Goal: Information Seeking & Learning: Learn about a topic

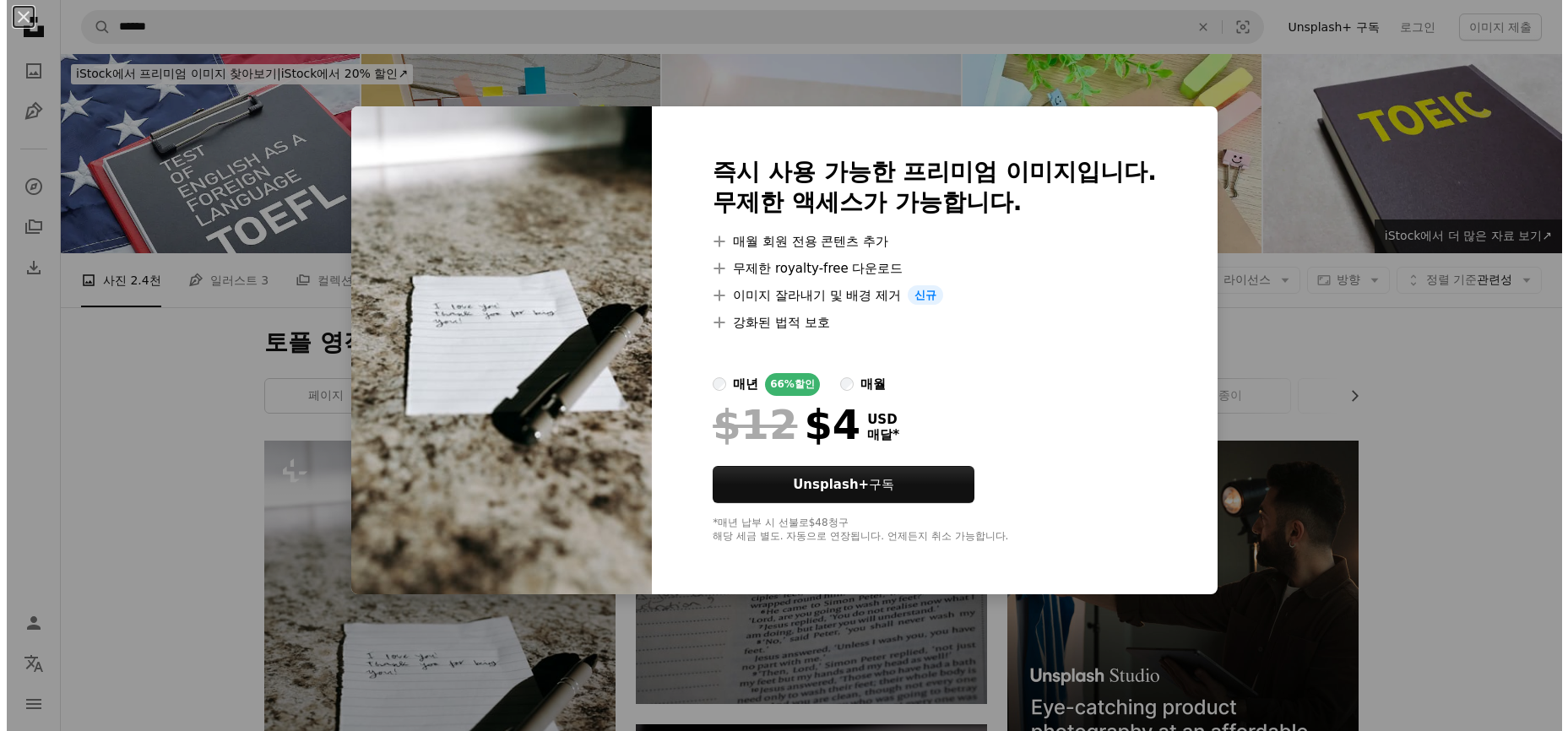
scroll to position [422, 0]
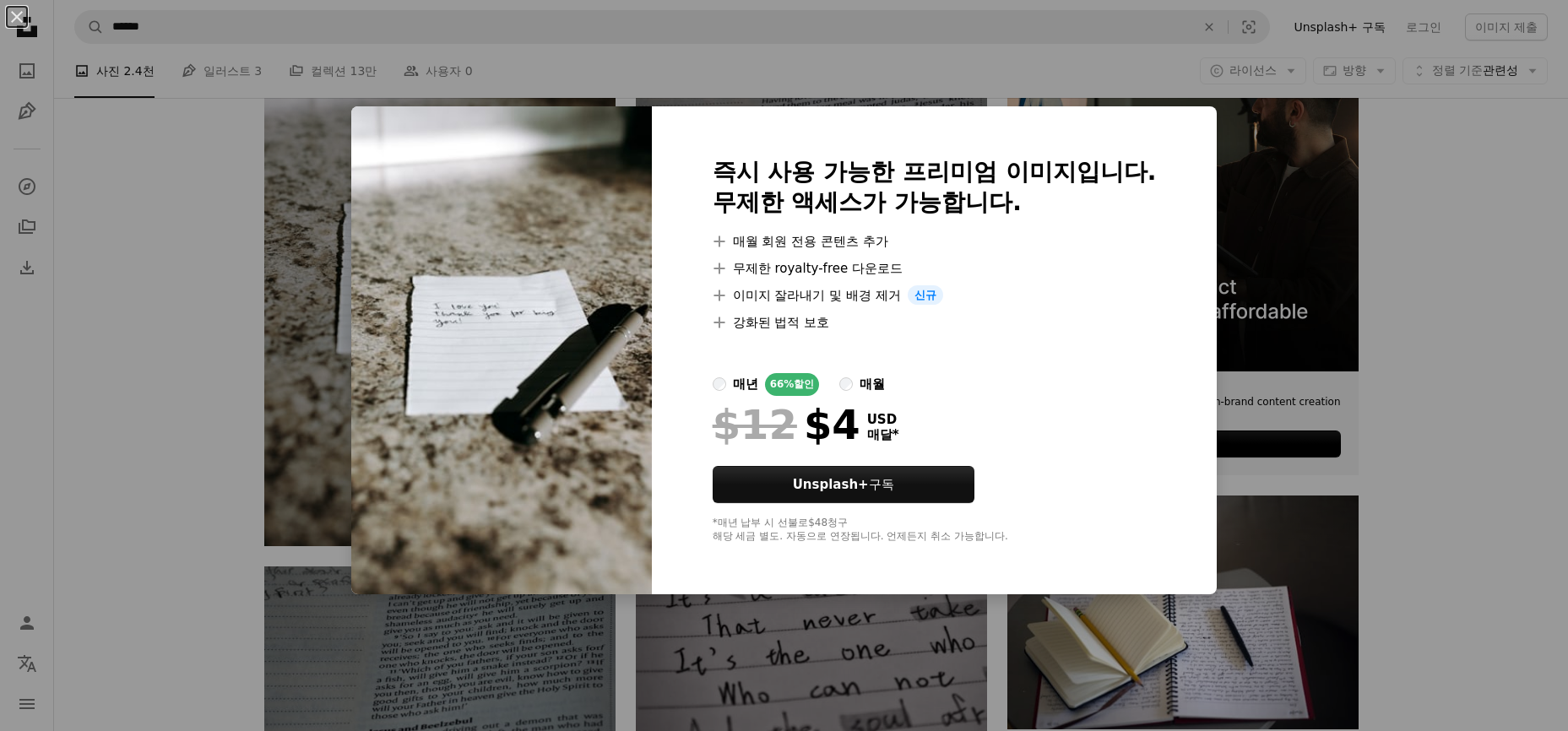
click at [1501, 252] on div "An X shape 즉시 사용 가능한 프리미엄 이미지입니다. 무제한 액세스가 가능합니다. A plus sign 매월 회원 전용 콘텐츠 추가 A…" at bounding box center [784, 365] width 1568 height 731
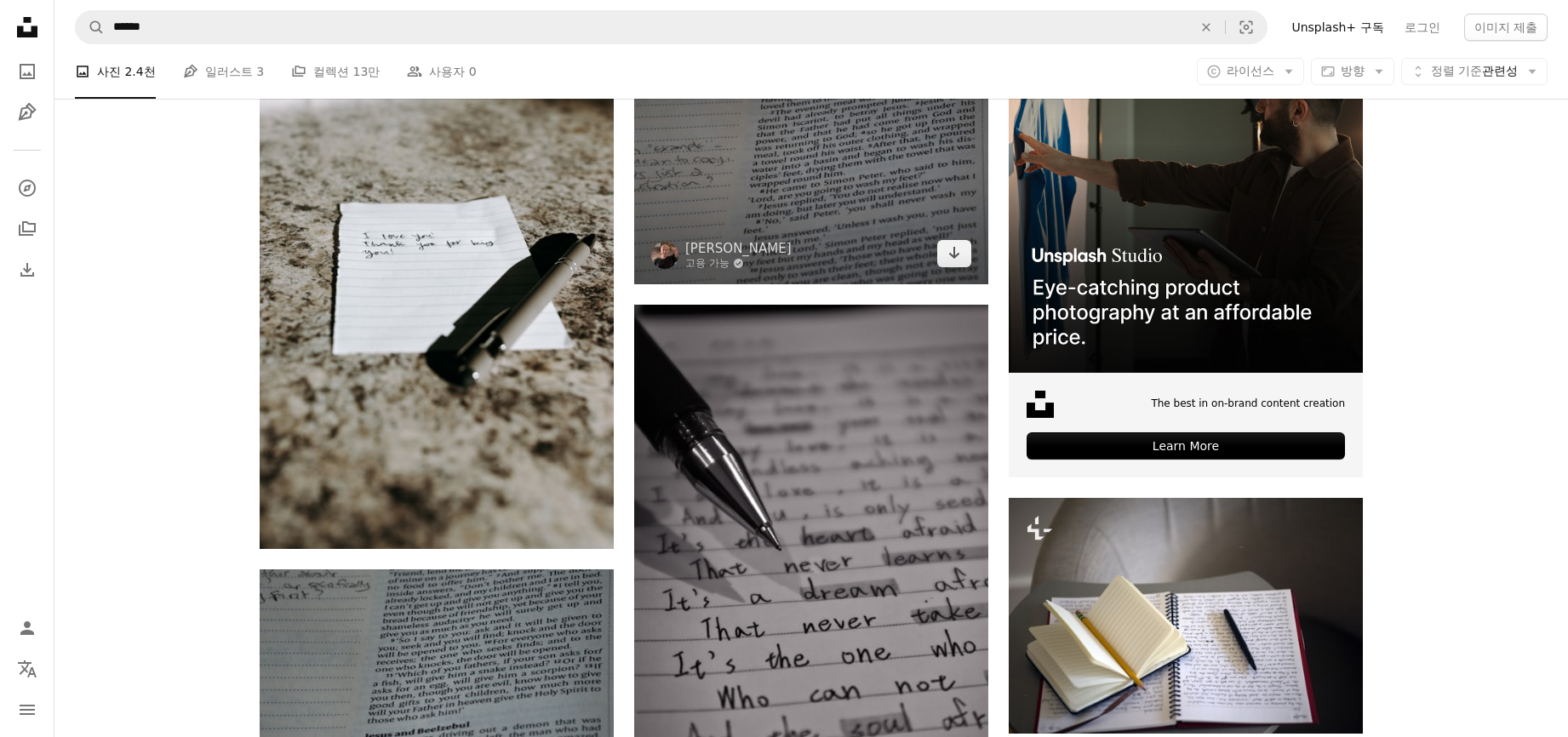
click at [744, 204] on img at bounding box center [811, 152] width 354 height 265
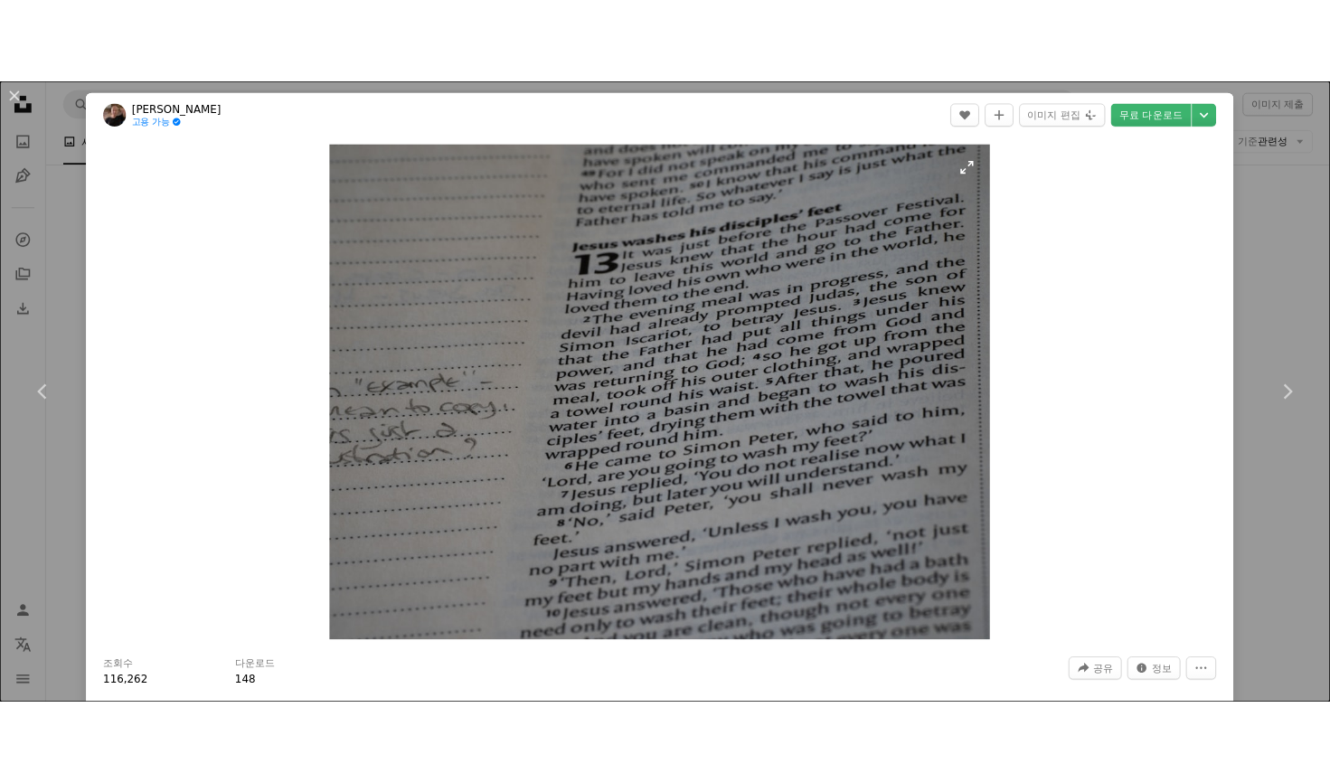
scroll to position [431, 0]
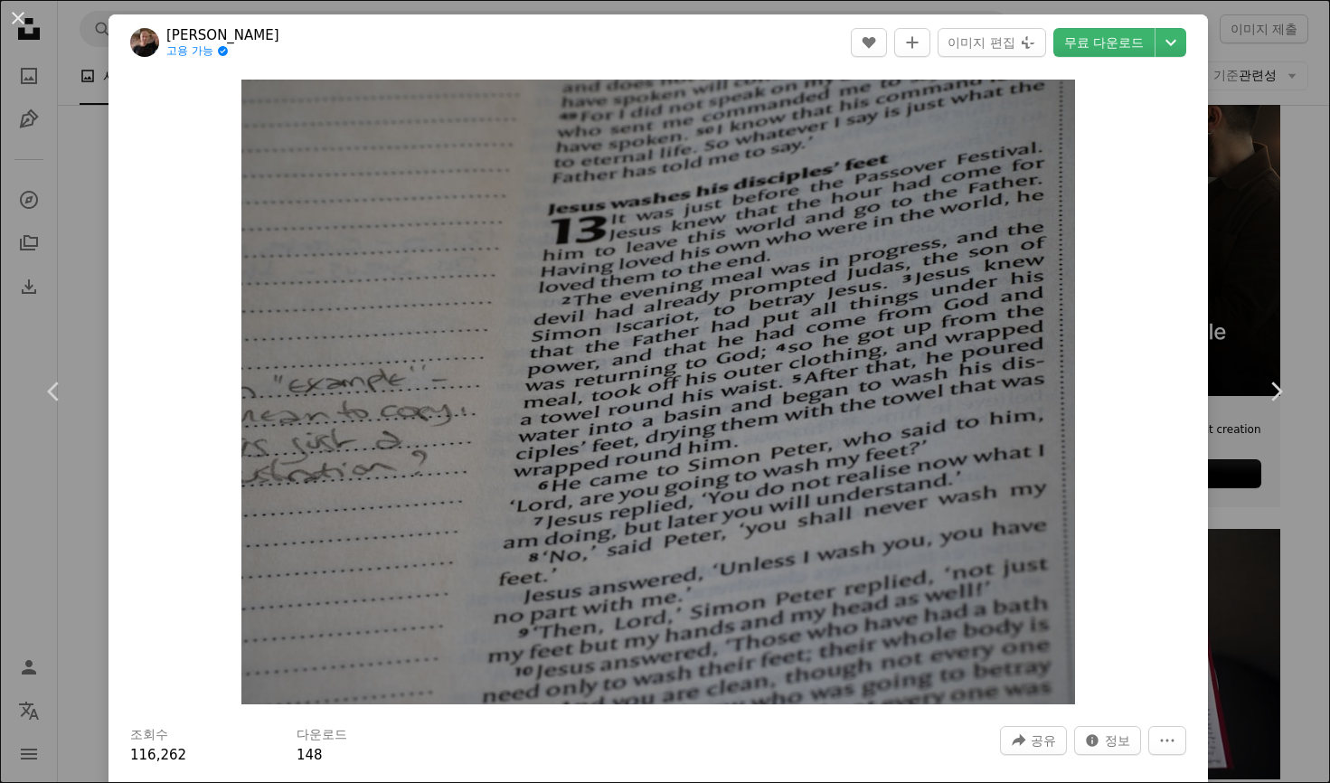
click at [1284, 185] on div "An X shape Chevron left Chevron right [PERSON_NAME] 고용 가능 A checkmark inside of…" at bounding box center [665, 391] width 1330 height 783
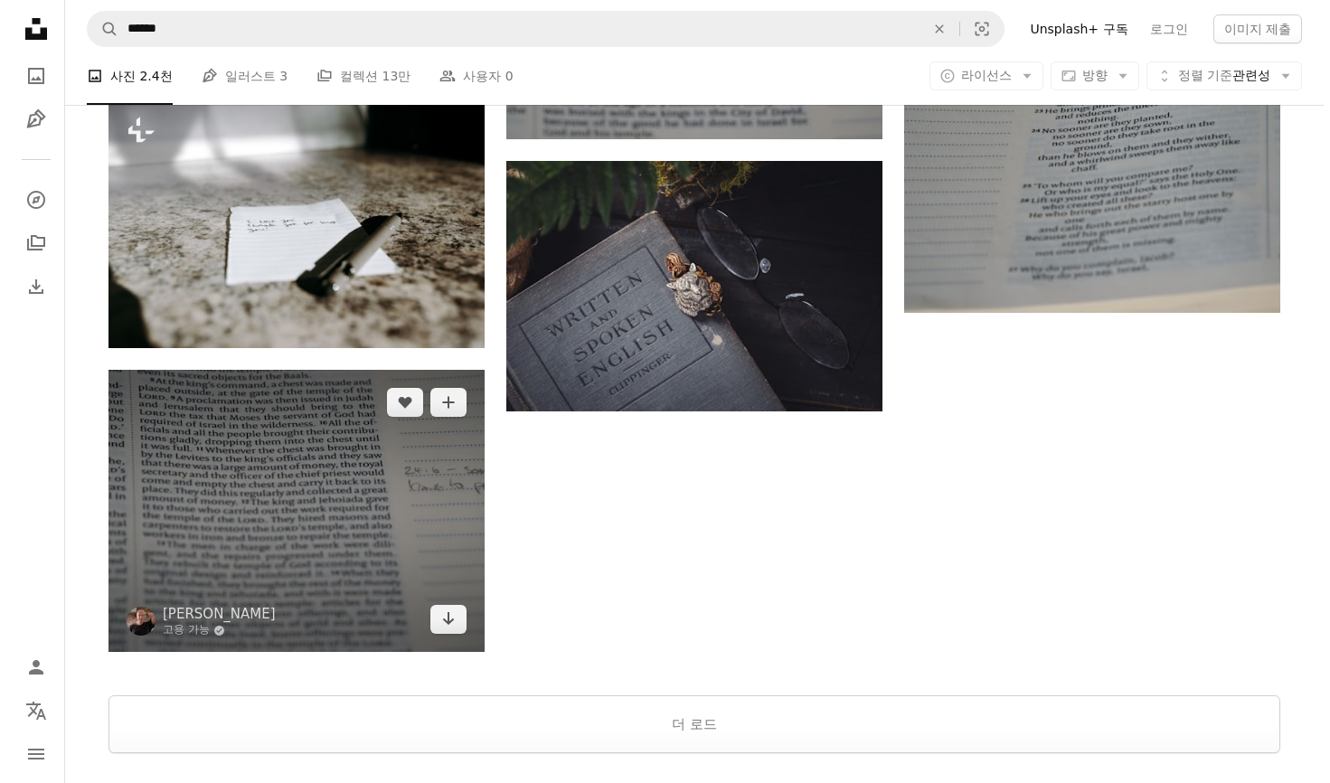
scroll to position [2171, 0]
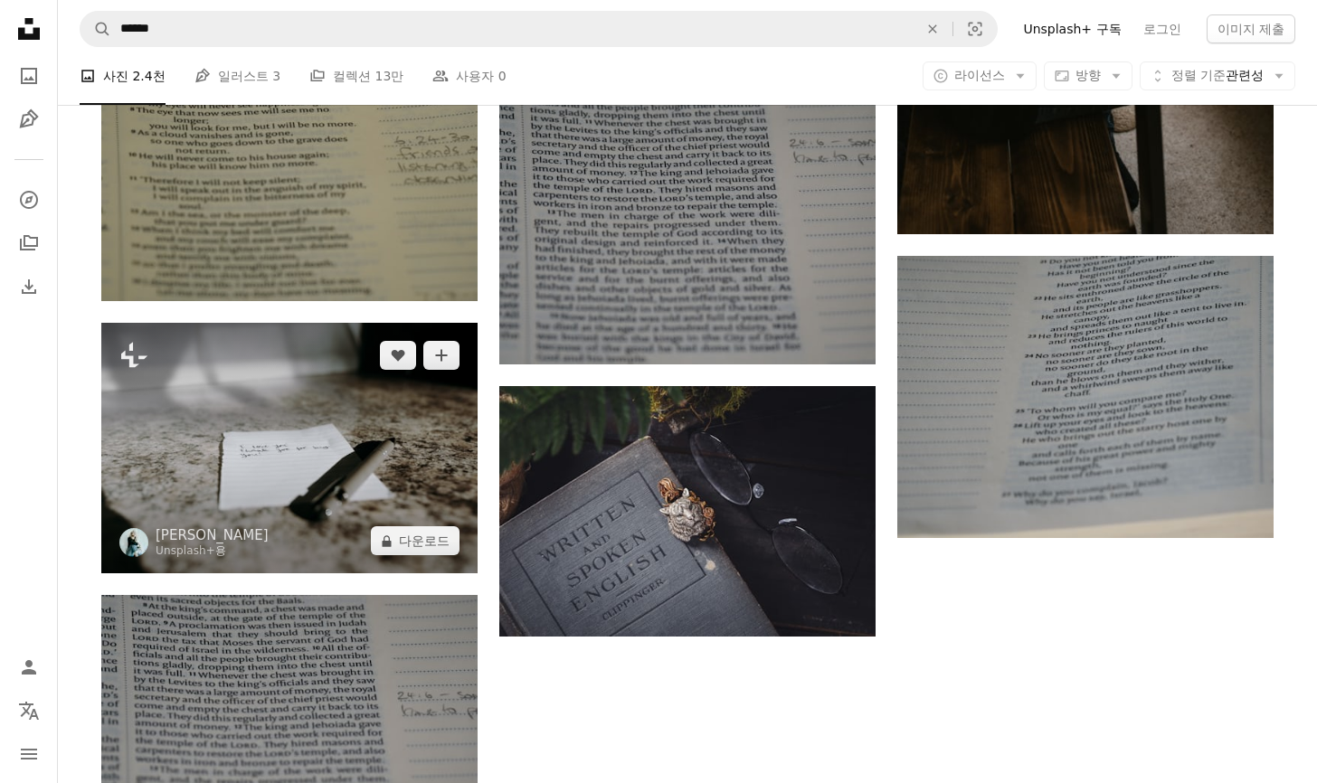
click at [292, 502] on img at bounding box center [289, 448] width 376 height 251
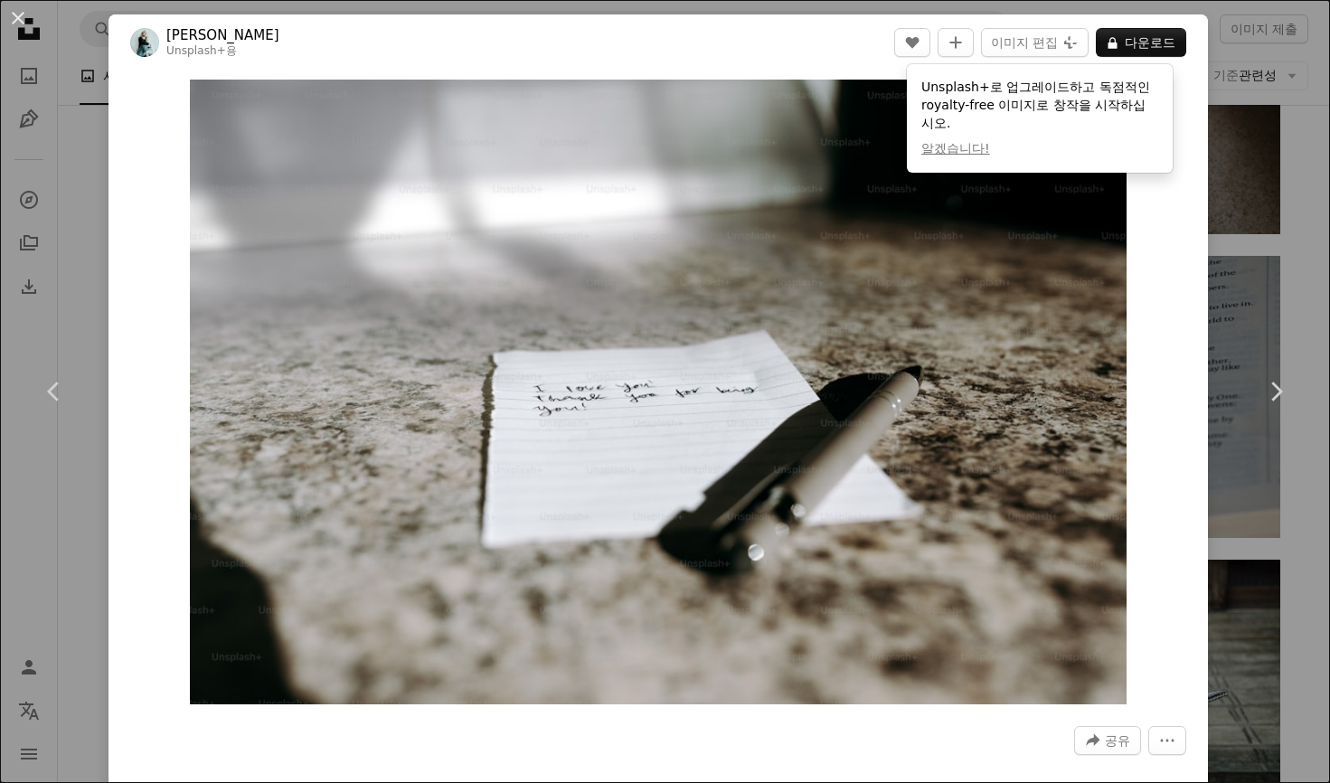
click at [1318, 96] on html "Unsplash logo Unsplash 홈 A photo Pen Tool A compass A stack of folders Download…" at bounding box center [665, 767] width 1330 height 5877
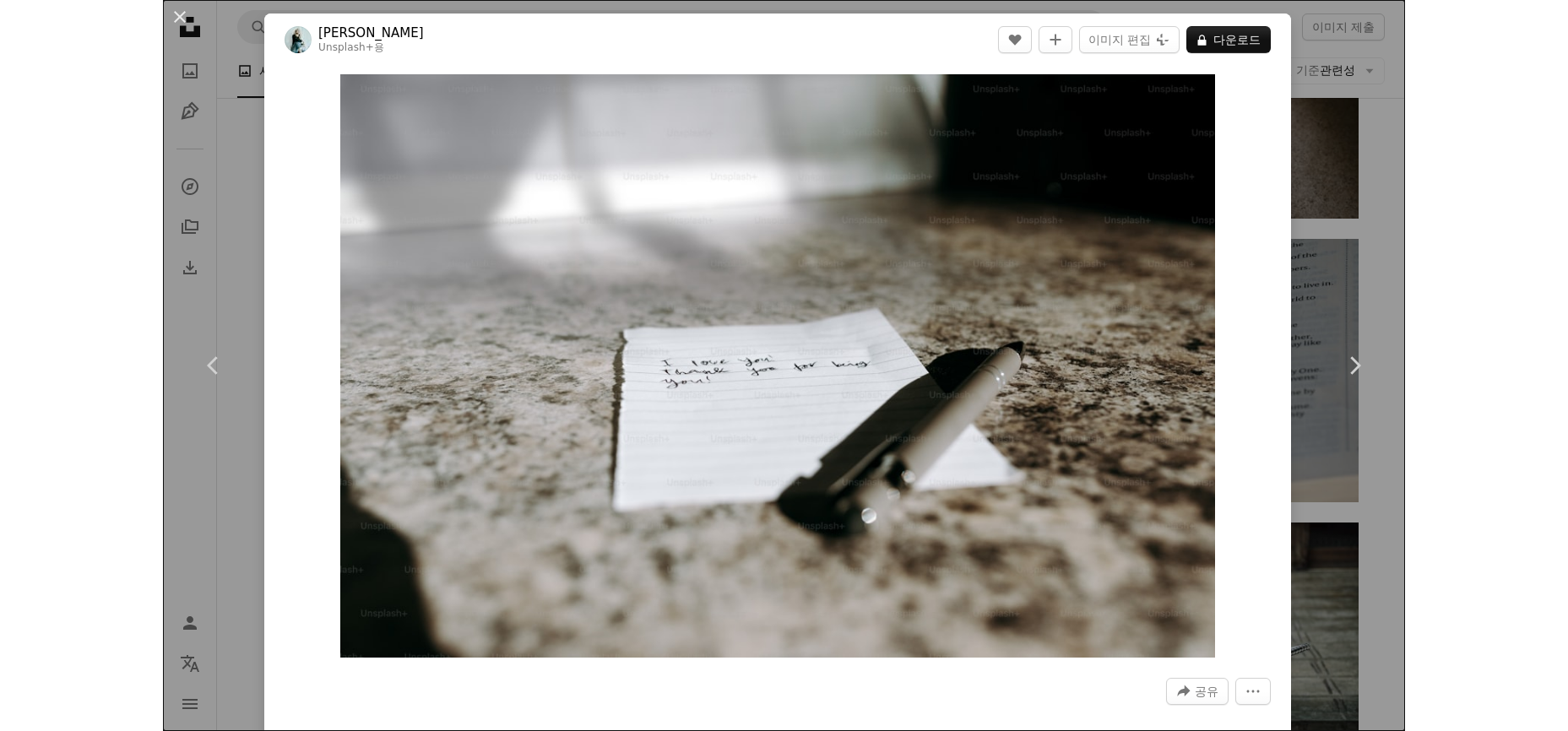
scroll to position [2045, 0]
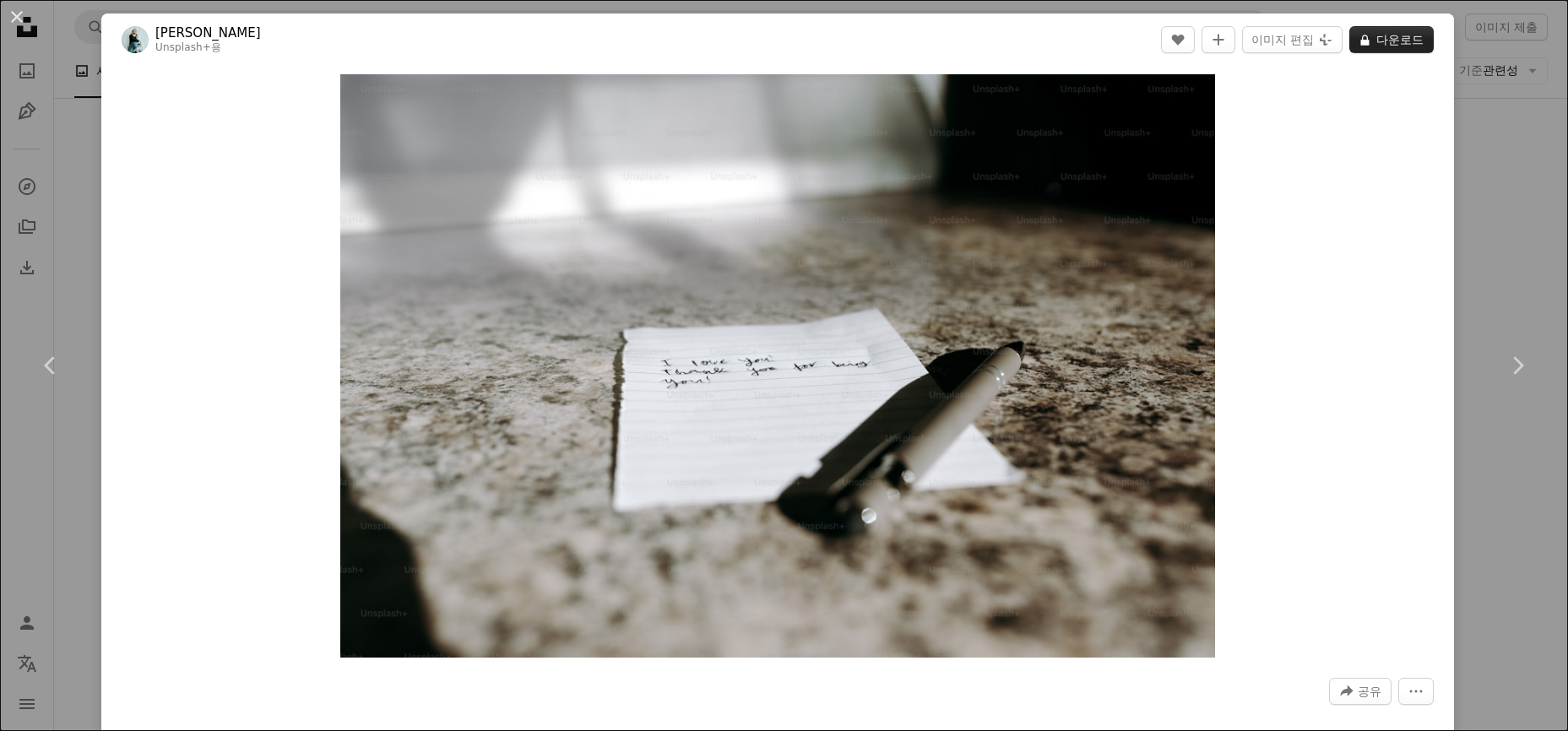
click at [1399, 37] on button "A lock 다운로드" at bounding box center [1391, 39] width 84 height 27
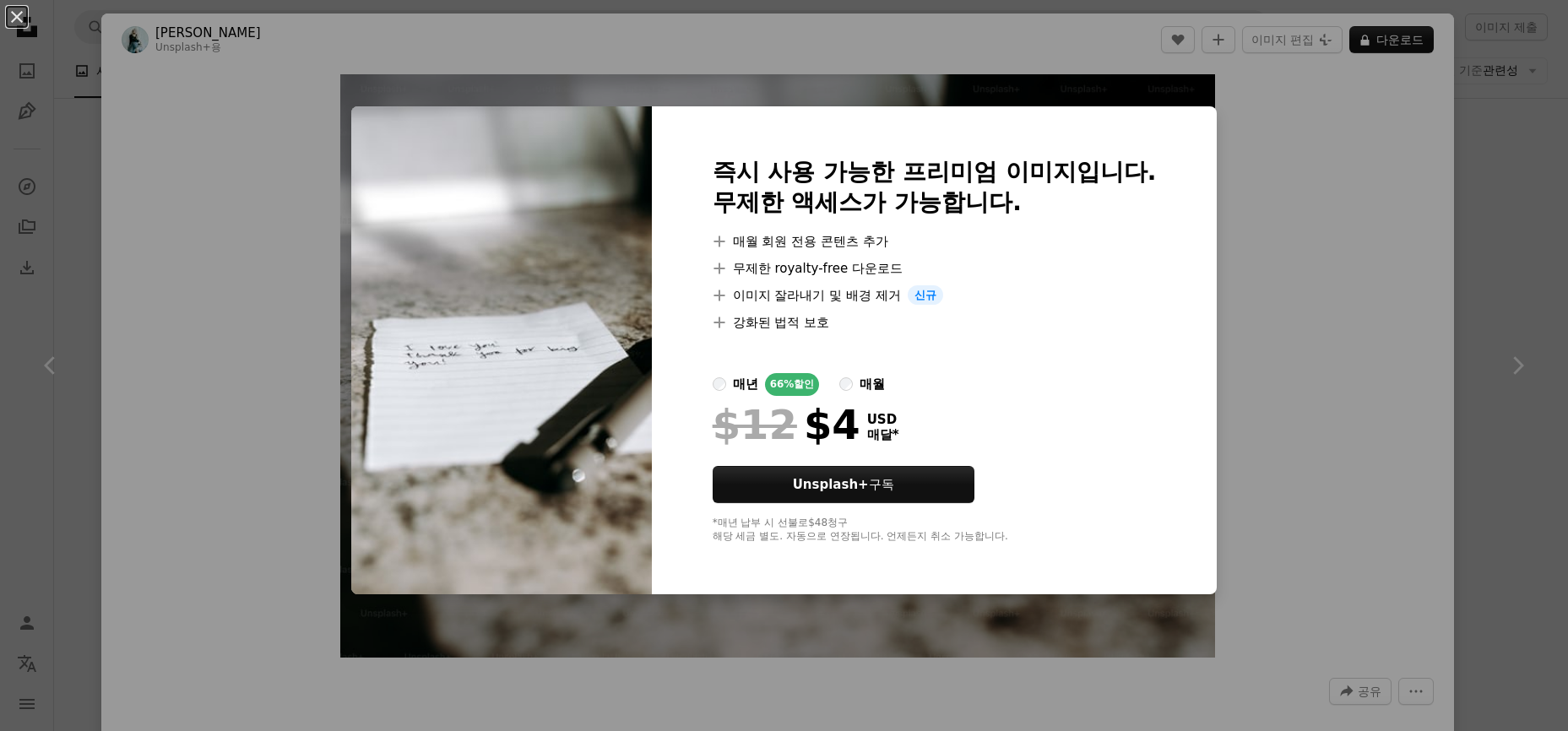
click at [899, 68] on div "An X shape 즉시 사용 가능한 프리미엄 이미지입니다. 무제한 액세스가 가능합니다. A plus sign 매월 회원 전용 콘텐츠 추가 A…" at bounding box center [784, 365] width 1568 height 731
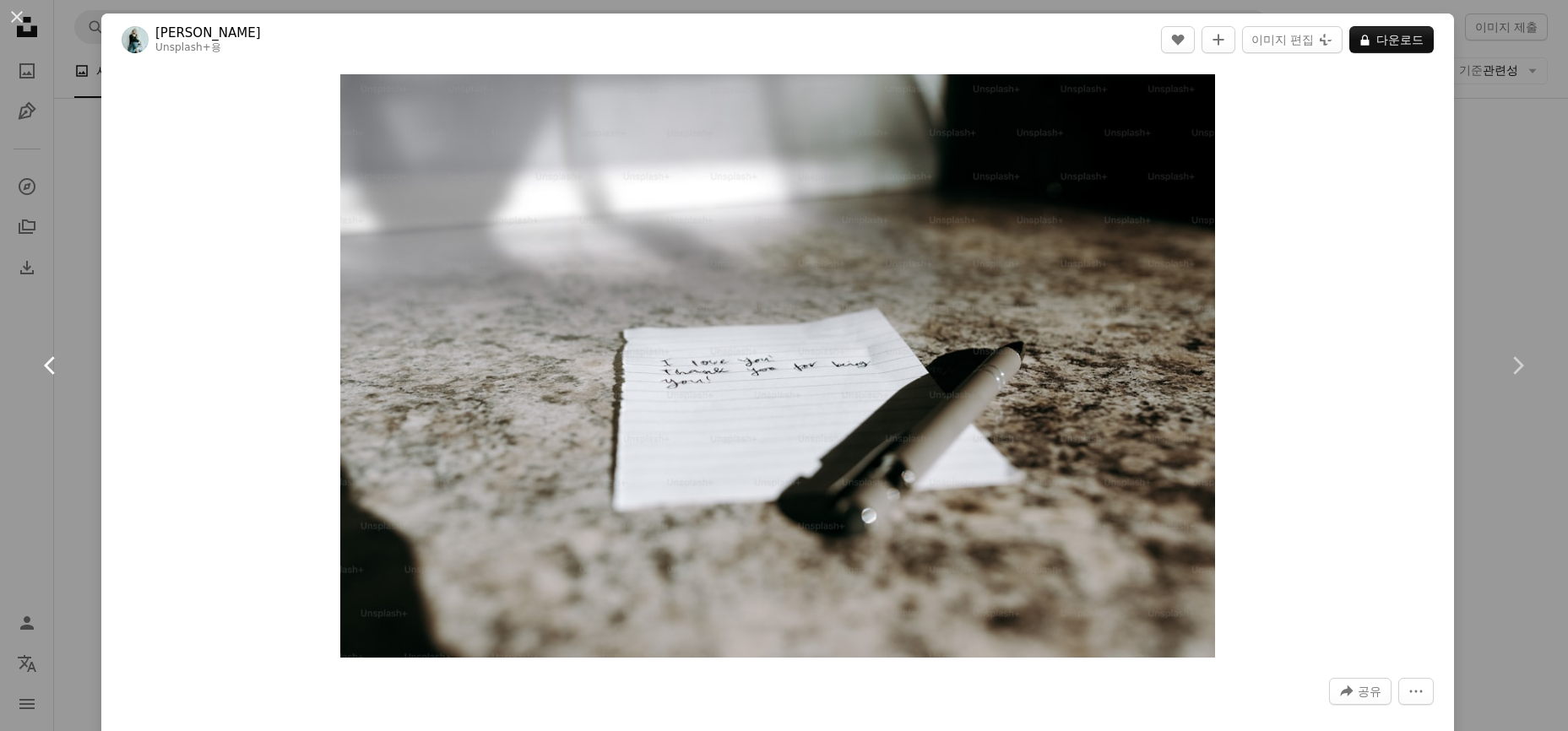
click at [48, 367] on icon at bounding box center [49, 365] width 11 height 18
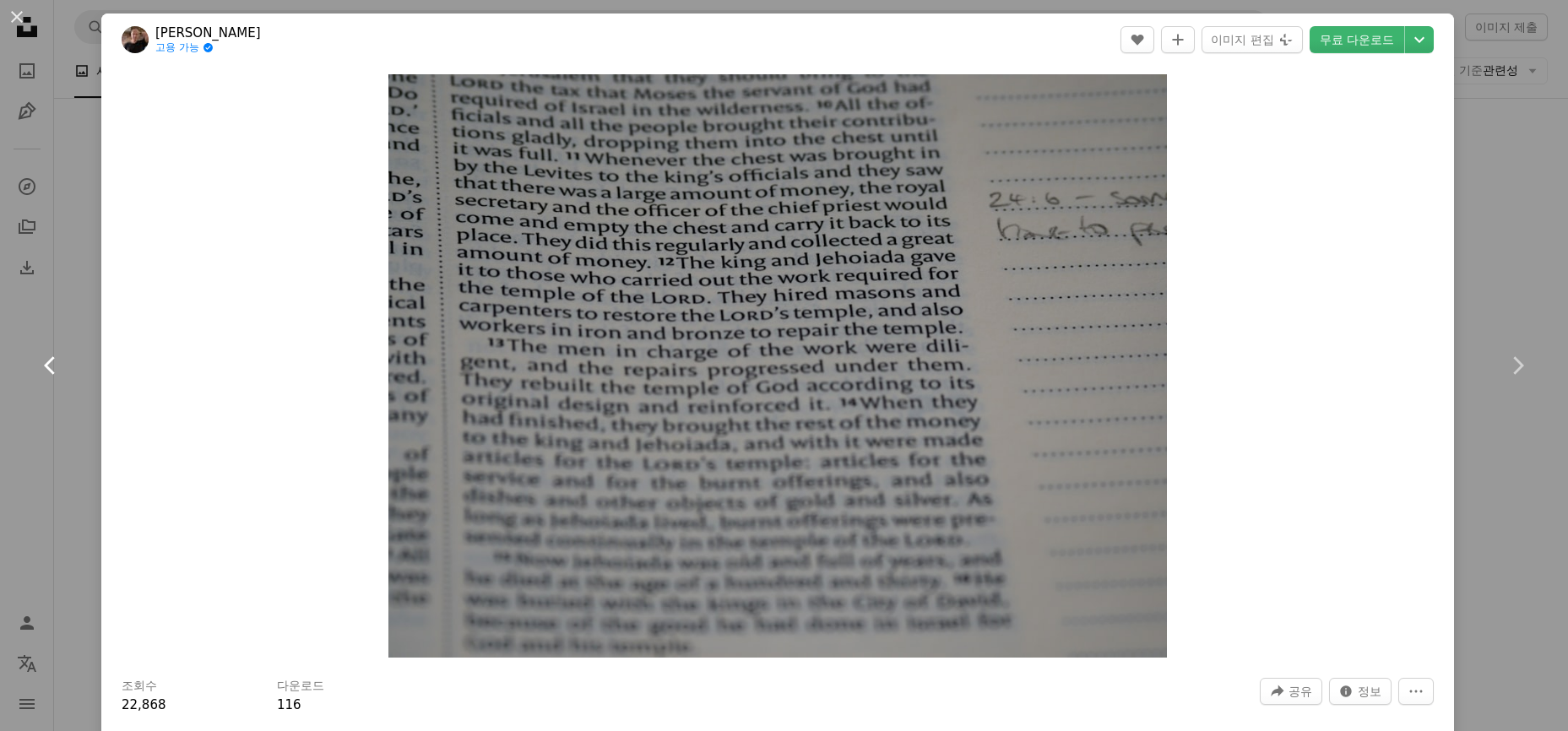
click at [46, 365] on icon at bounding box center [49, 365] width 11 height 18
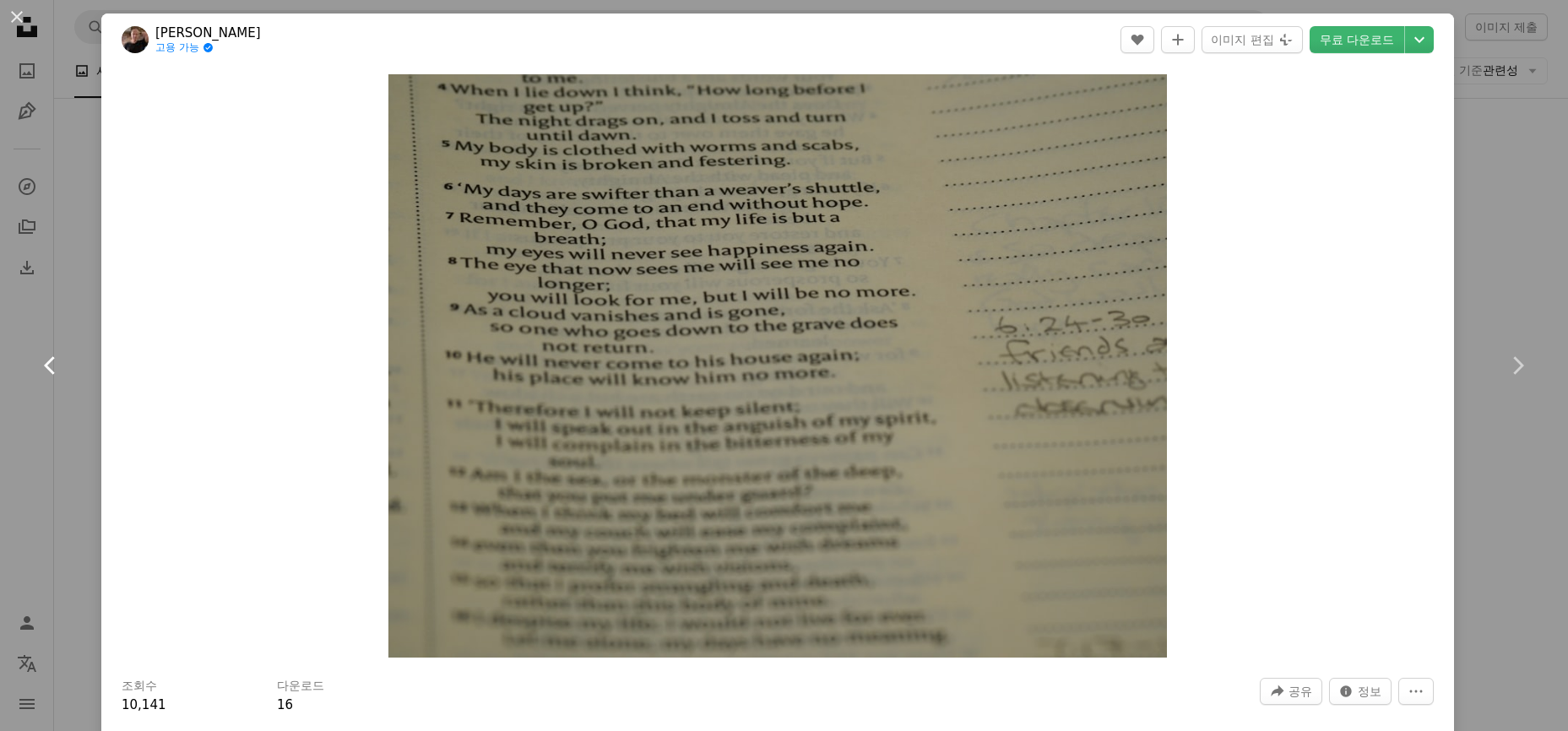
click at [46, 365] on icon at bounding box center [49, 365] width 11 height 18
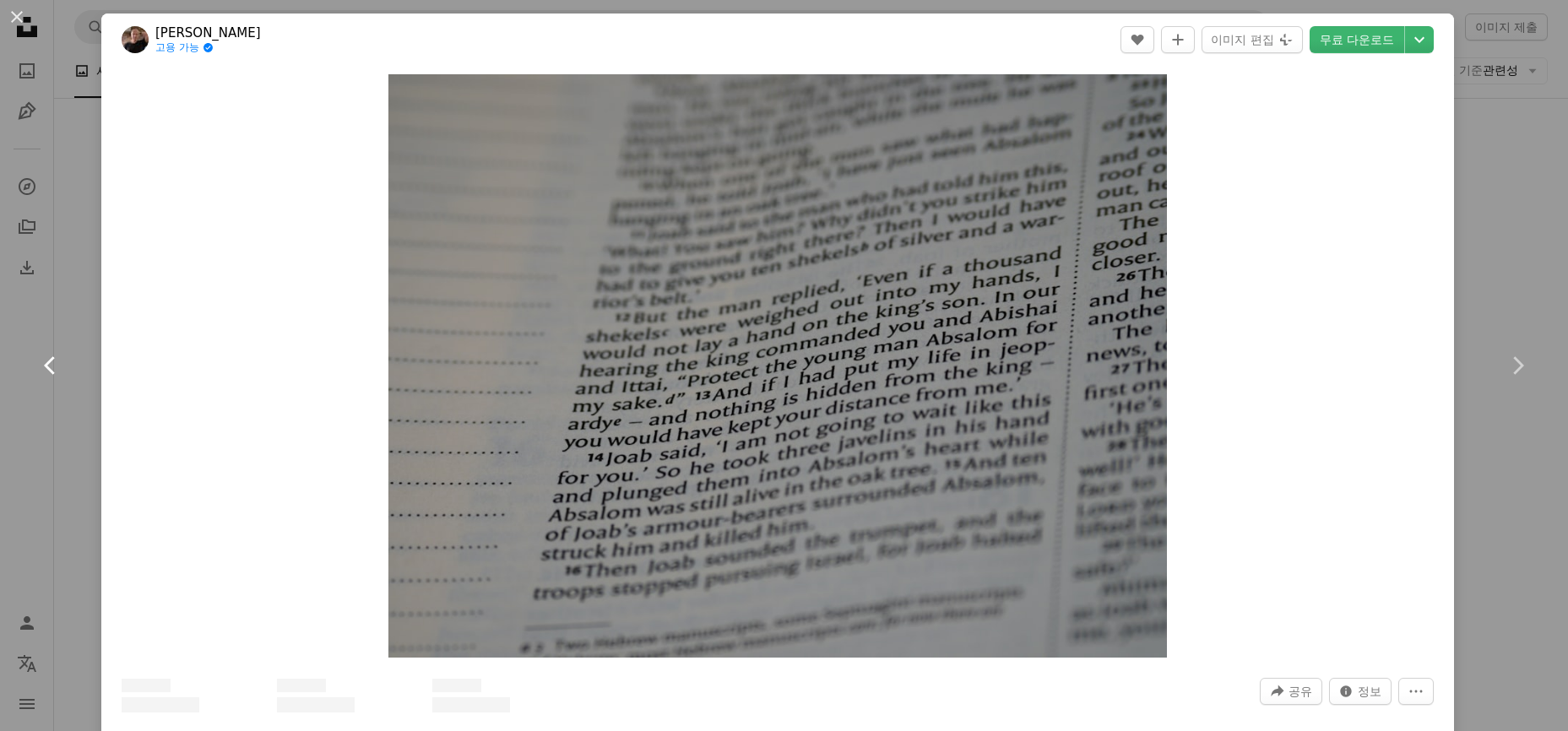
click at [45, 365] on icon at bounding box center [49, 365] width 11 height 18
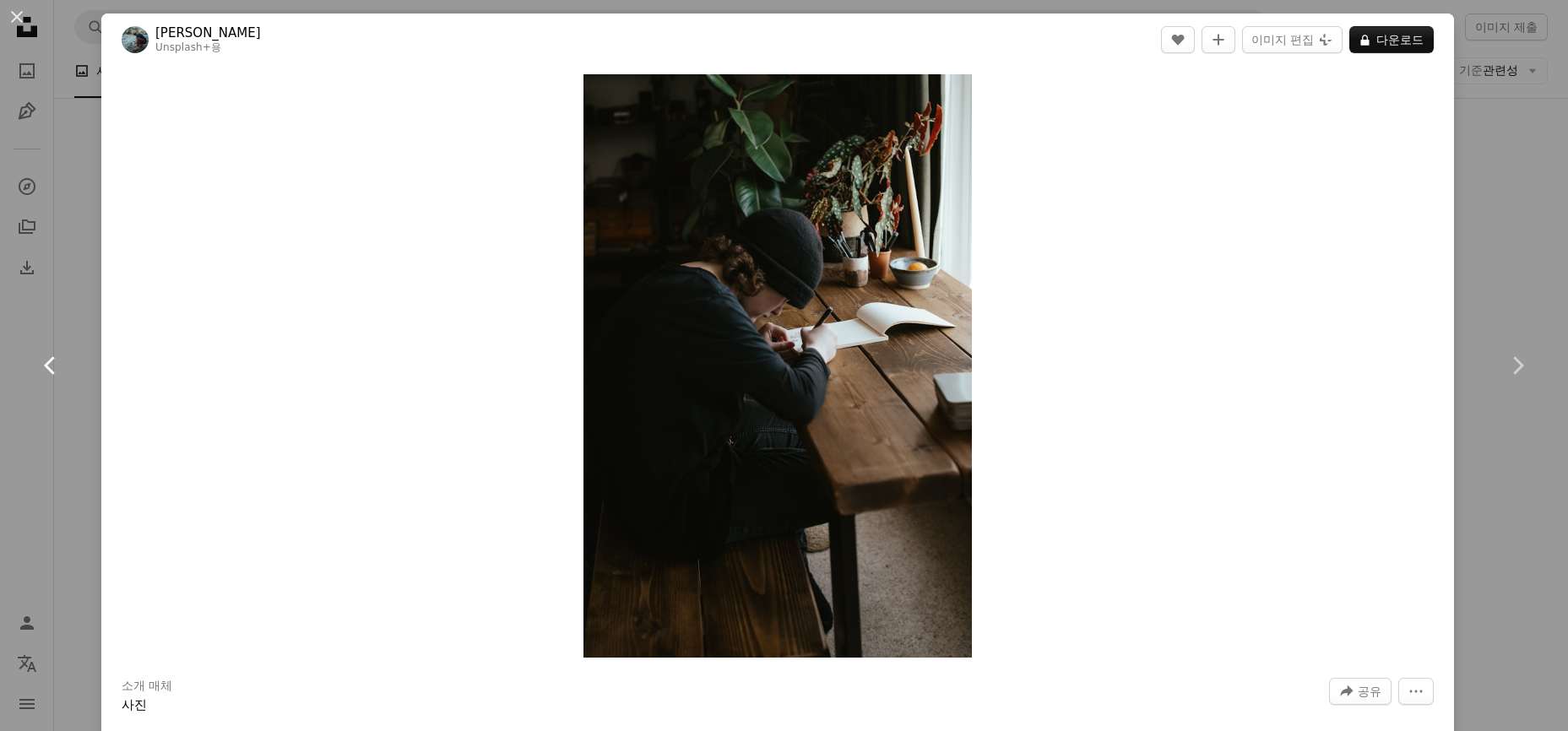
click at [44, 365] on icon "Chevron left" at bounding box center [50, 365] width 27 height 27
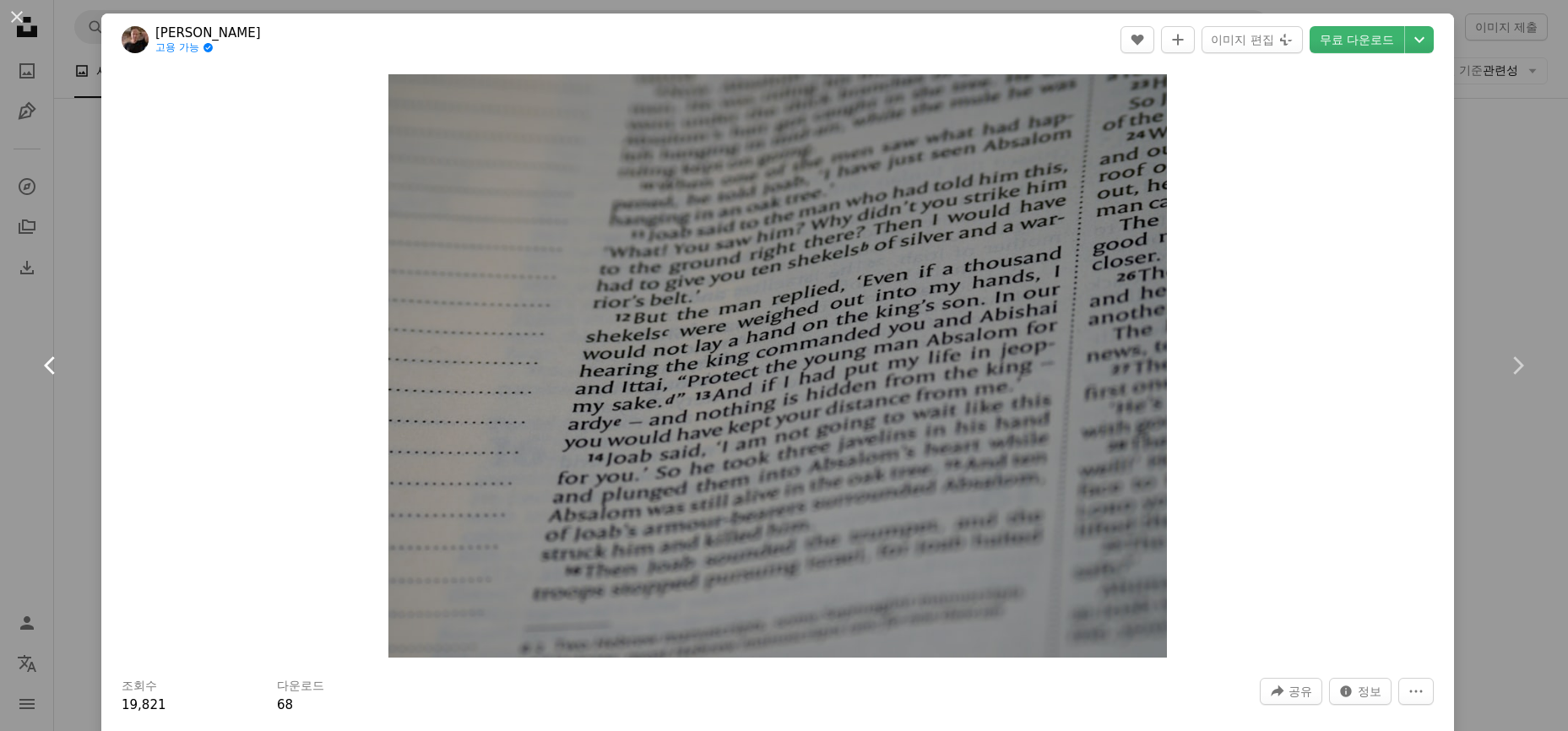
click at [44, 365] on icon "Chevron left" at bounding box center [50, 365] width 27 height 27
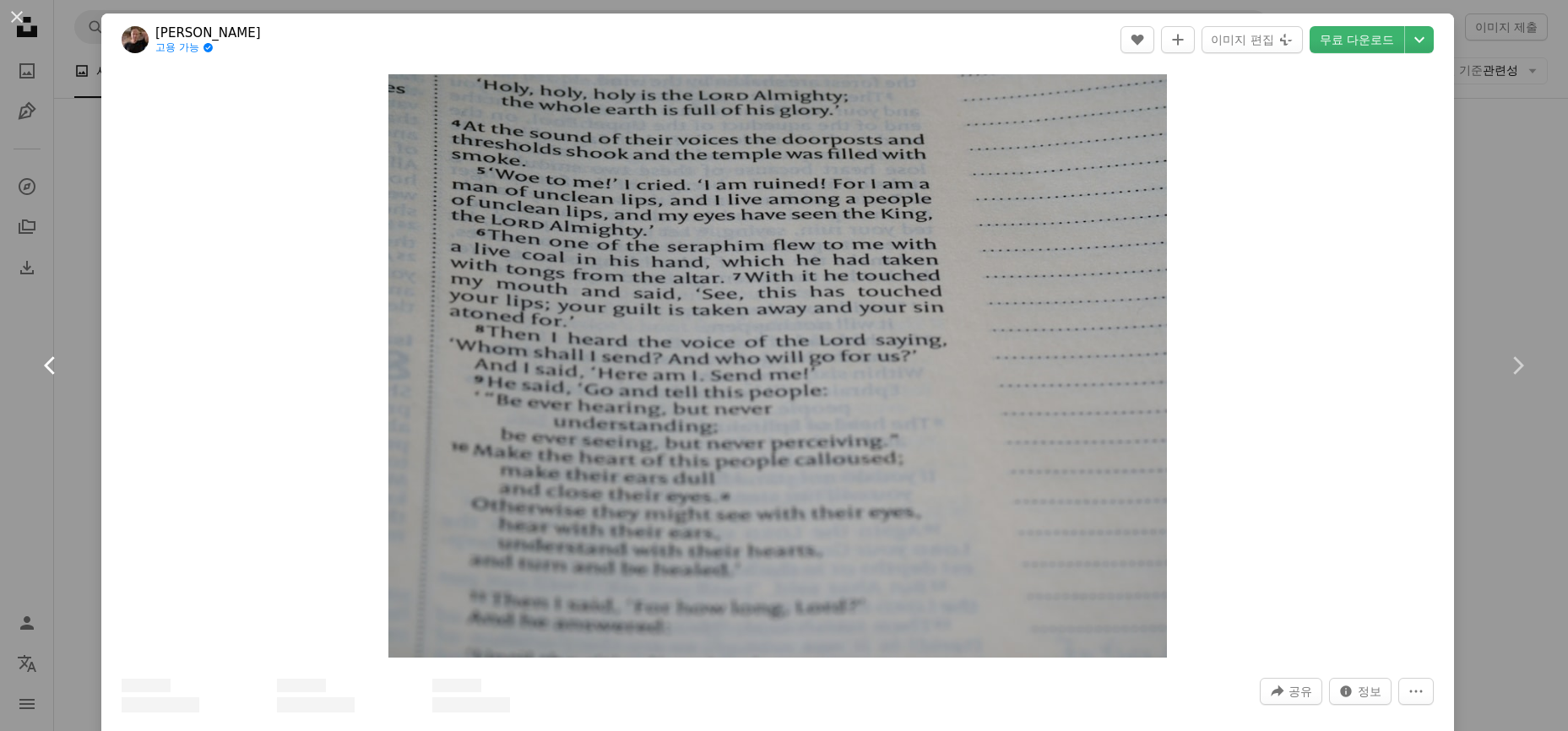
click at [44, 365] on icon "Chevron left" at bounding box center [50, 365] width 27 height 27
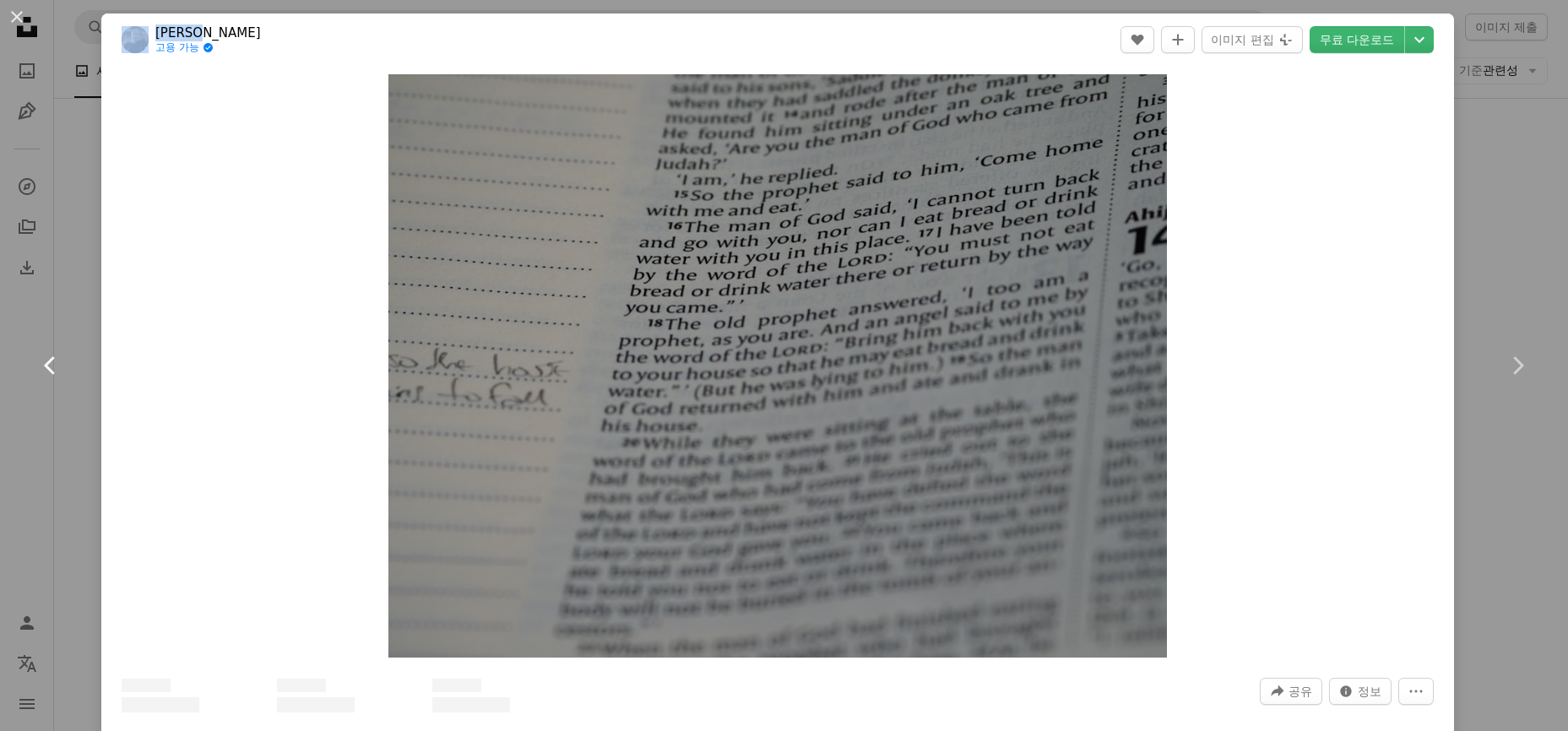
click at [44, 365] on icon "Chevron left" at bounding box center [50, 365] width 27 height 27
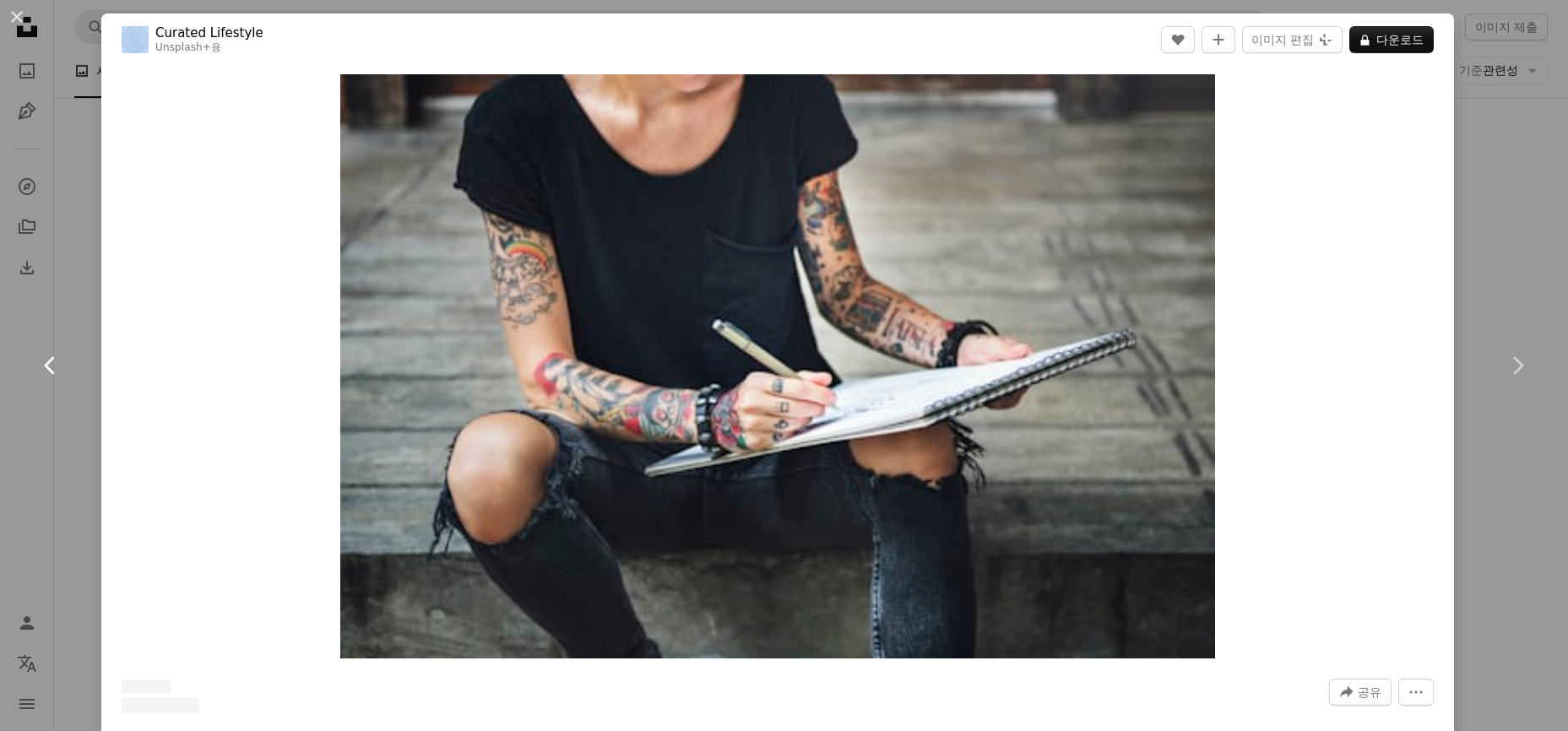
click at [44, 365] on icon "Chevron left" at bounding box center [50, 365] width 27 height 27
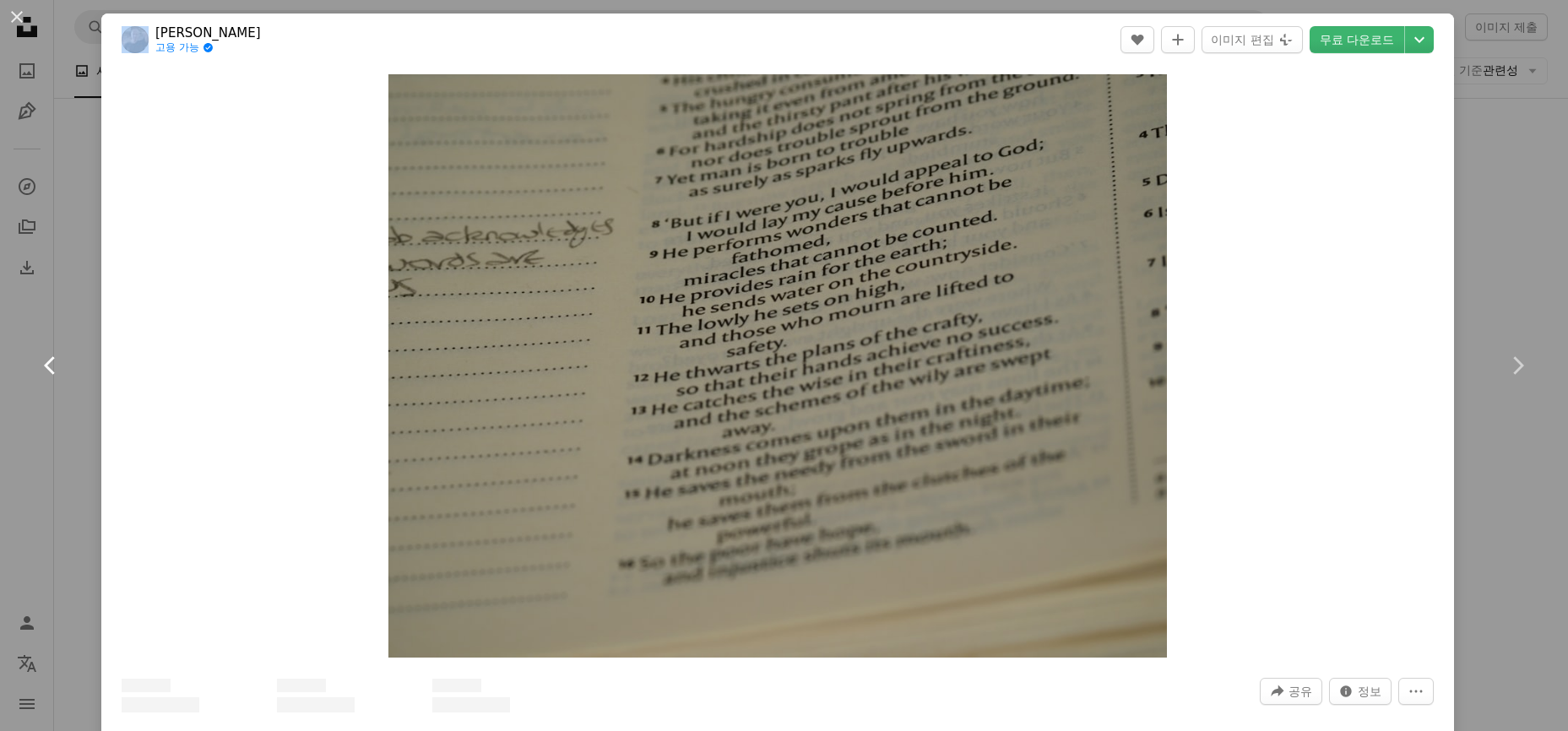
click at [44, 365] on icon "Chevron left" at bounding box center [50, 365] width 27 height 27
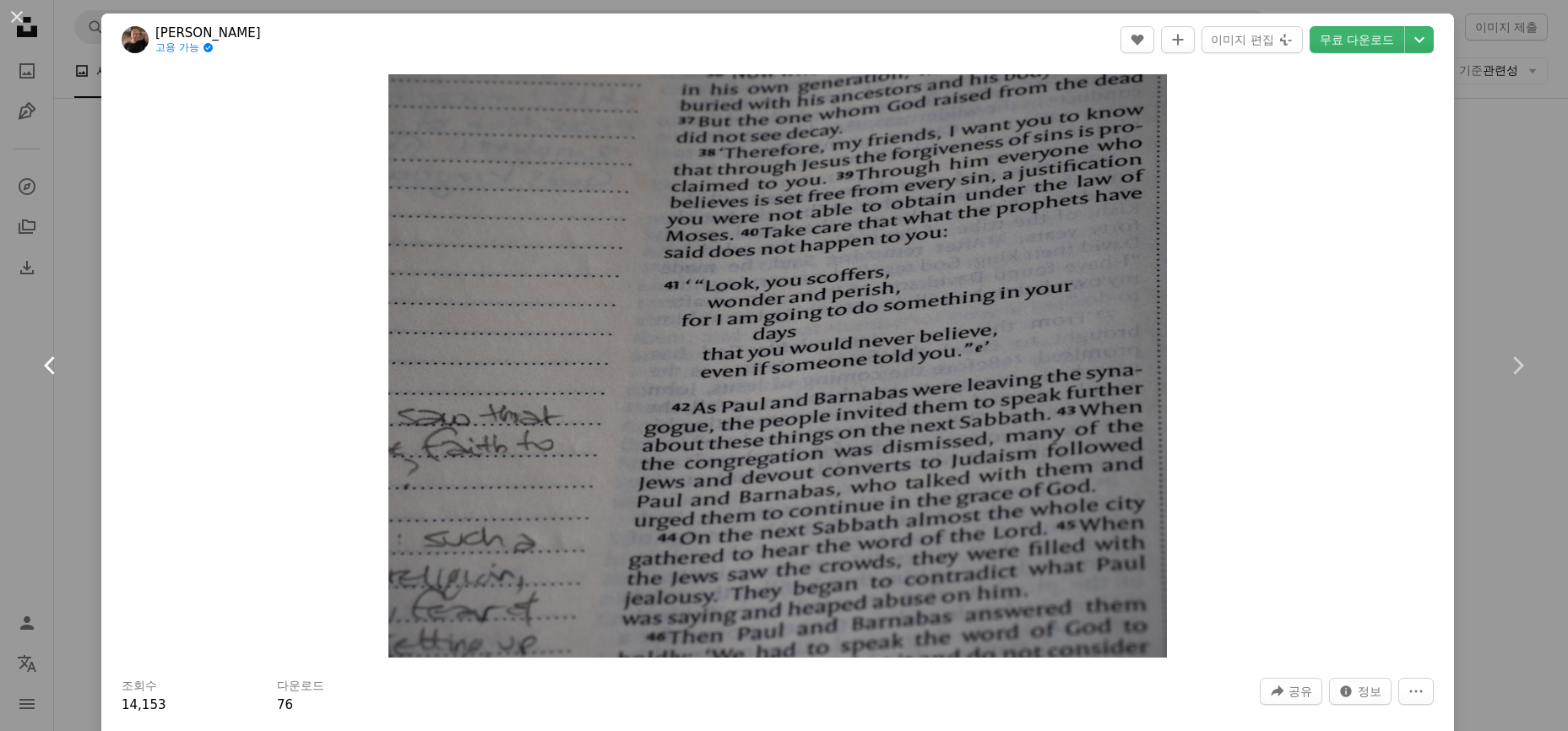
click at [44, 365] on icon "Chevron left" at bounding box center [50, 365] width 27 height 27
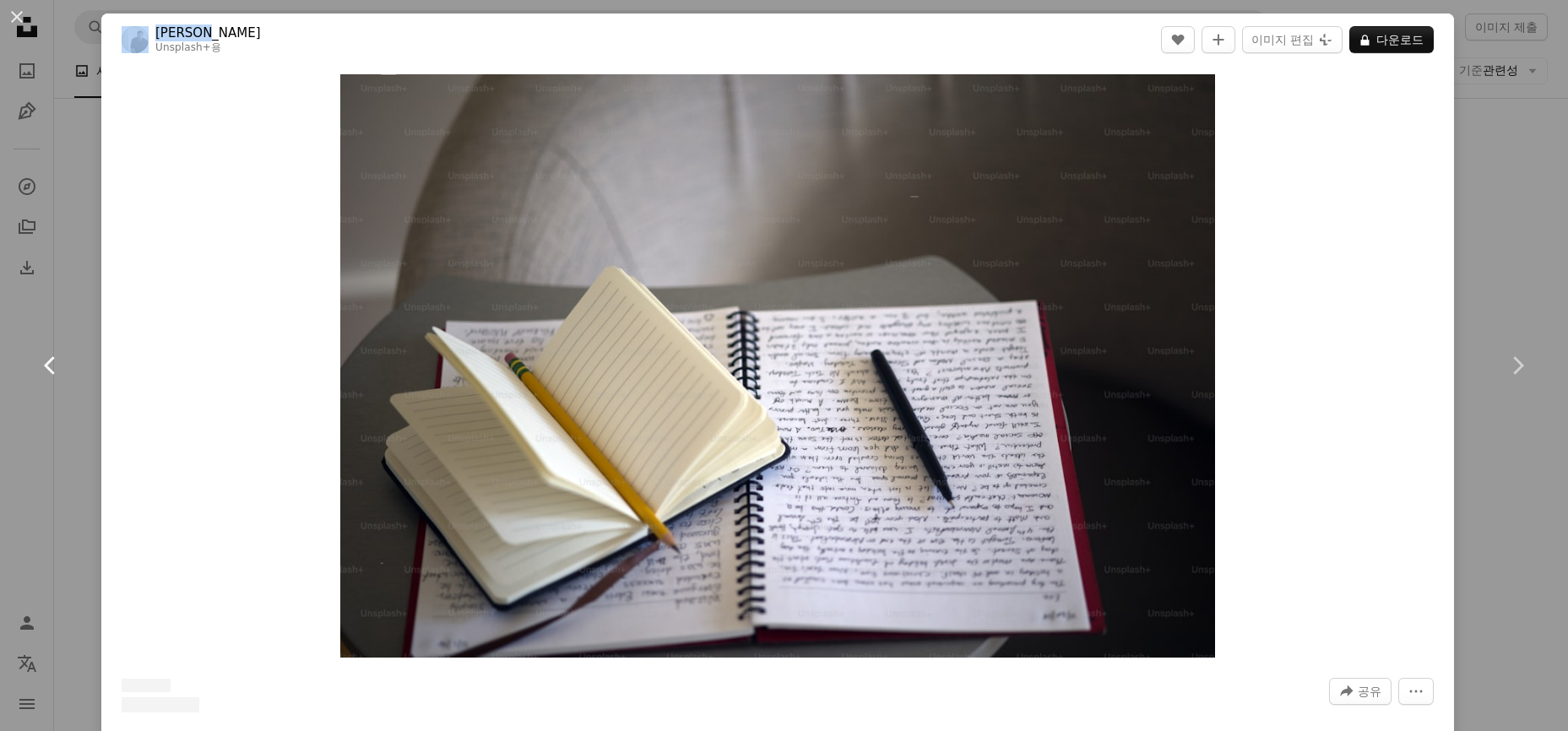
click at [44, 365] on icon "Chevron left" at bounding box center [50, 365] width 27 height 27
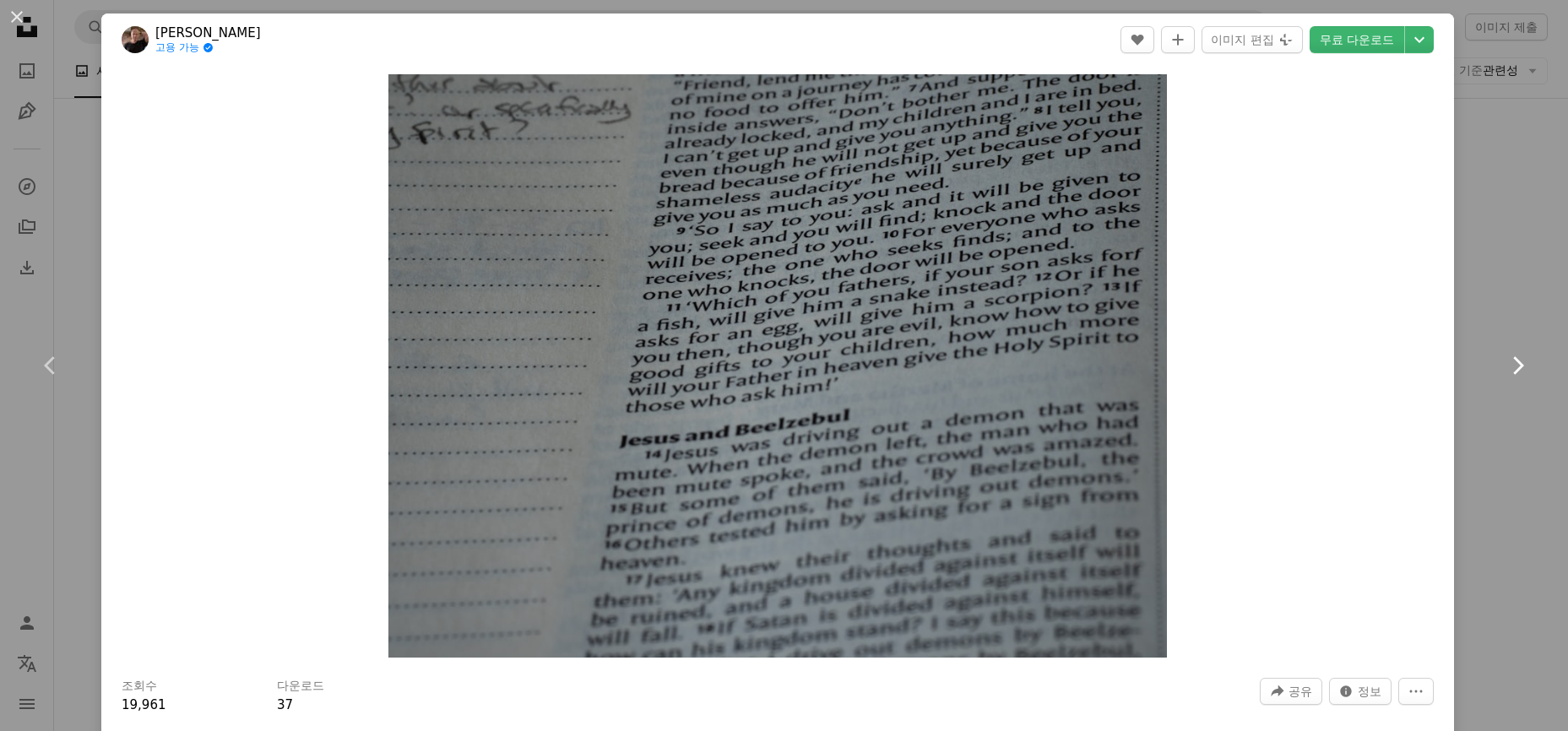
drag, startPoint x: 1513, startPoint y: 366, endPoint x: 1487, endPoint y: 369, distance: 26.2
click at [1512, 366] on icon "Chevron right" at bounding box center [1517, 365] width 27 height 27
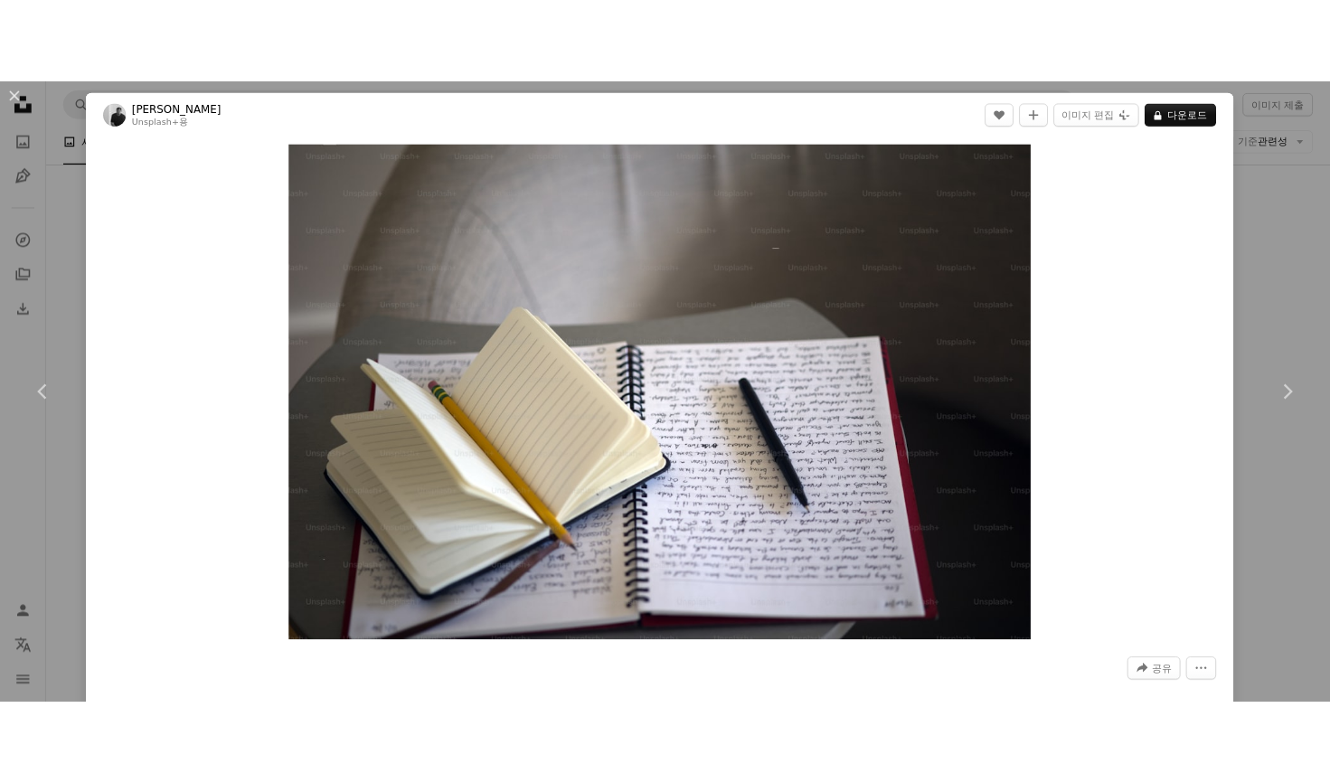
scroll to position [2171, 0]
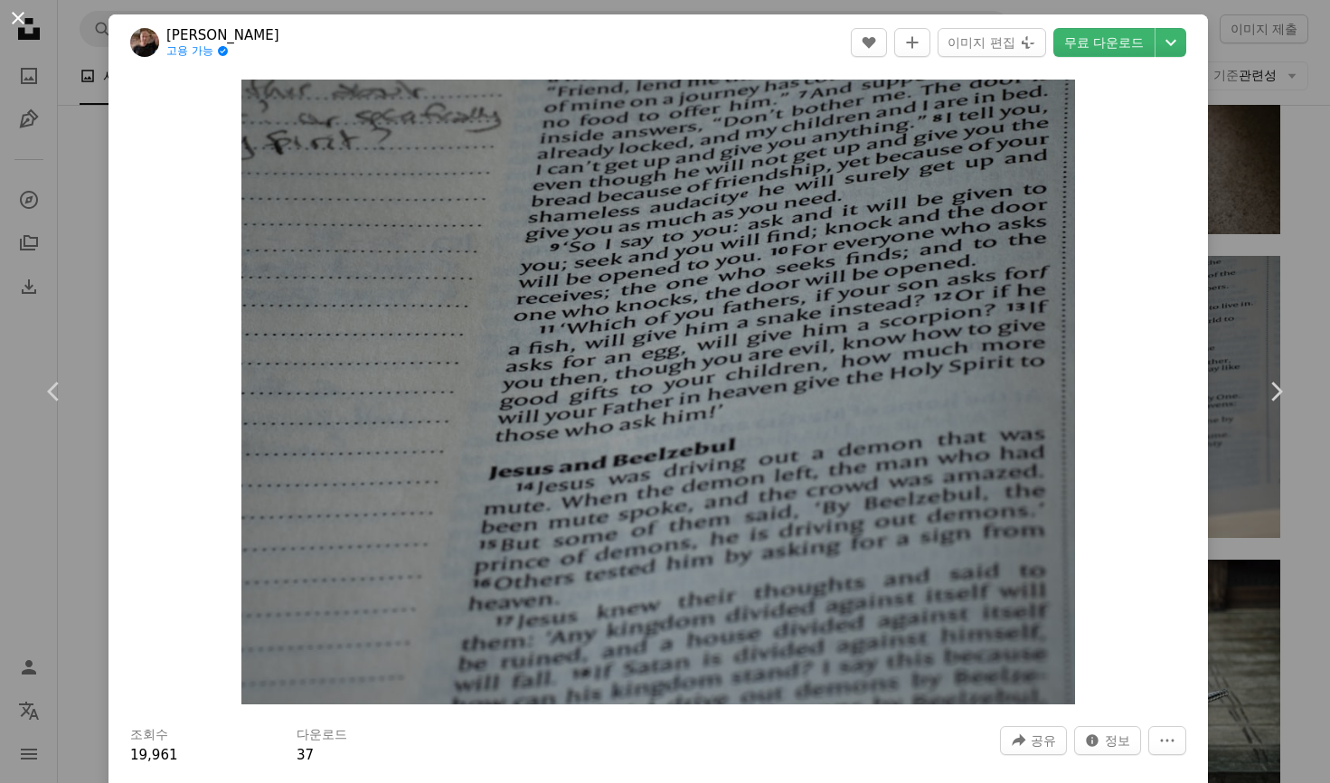
scroll to position [2191, 0]
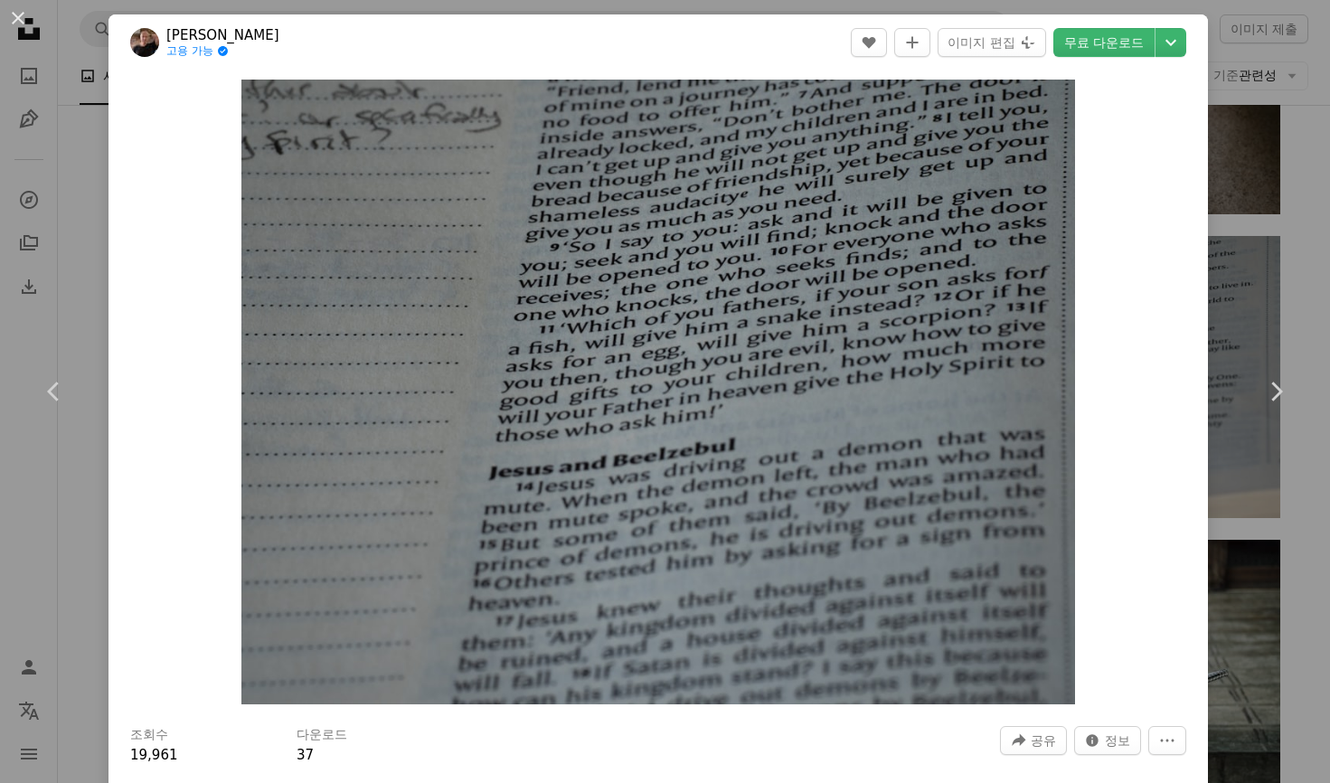
click at [62, 533] on div "An X shape Chevron left Chevron right [PERSON_NAME] 고용 가능 A checkmark inside of…" at bounding box center [665, 391] width 1330 height 783
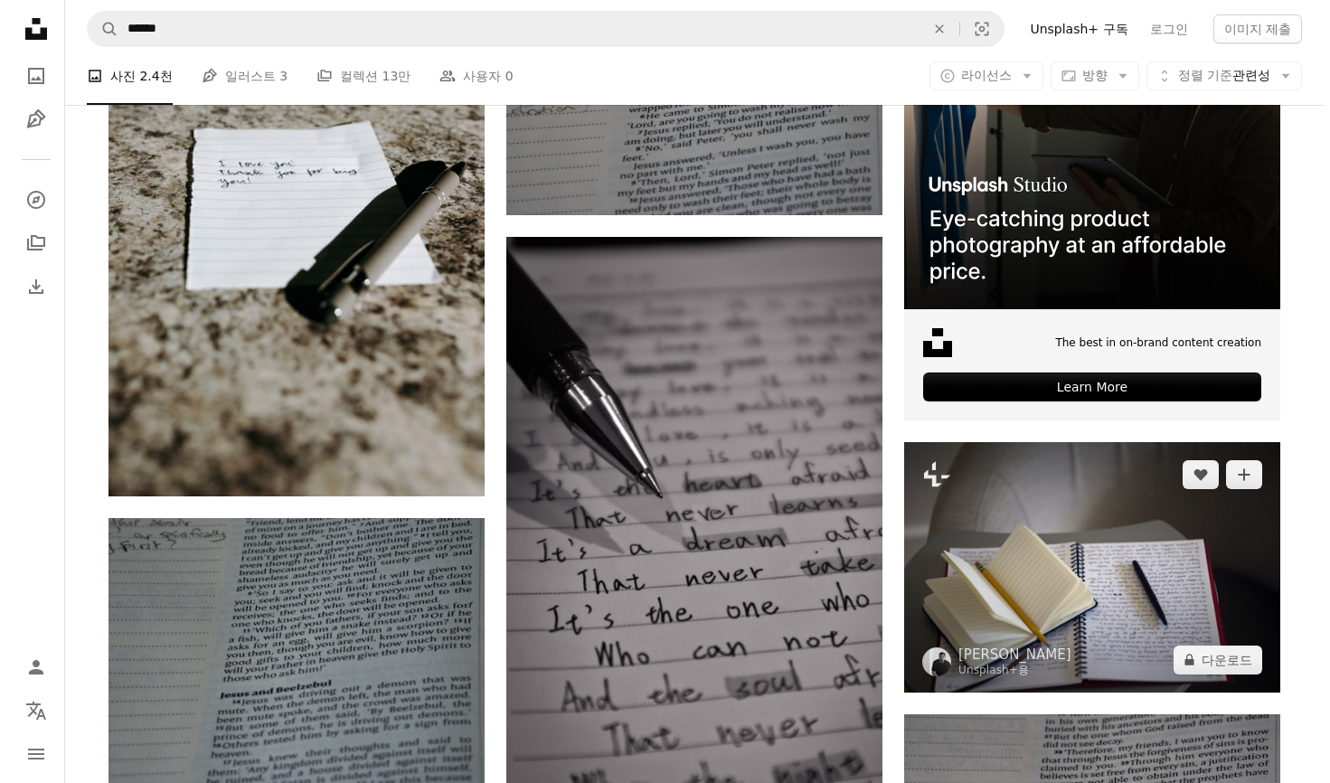
scroll to position [362, 0]
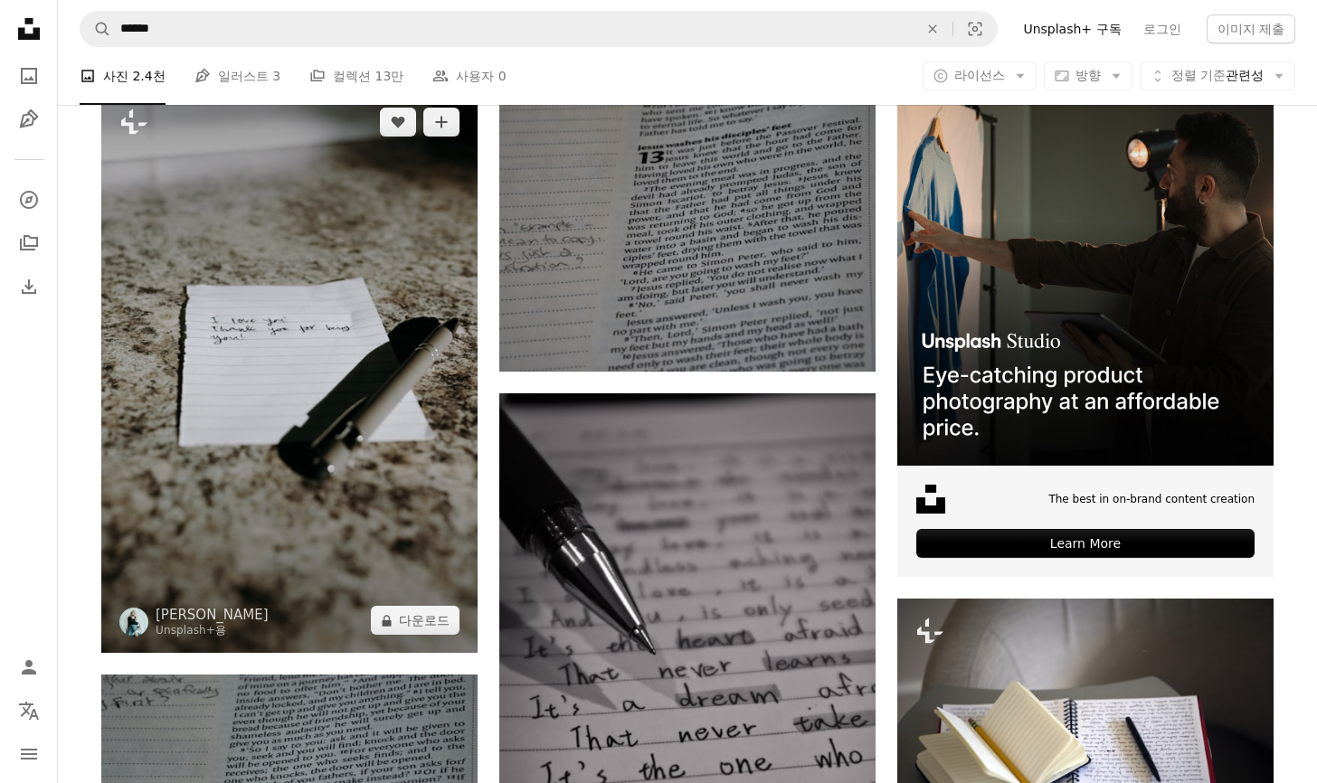
click at [295, 453] on img at bounding box center [289, 371] width 376 height 563
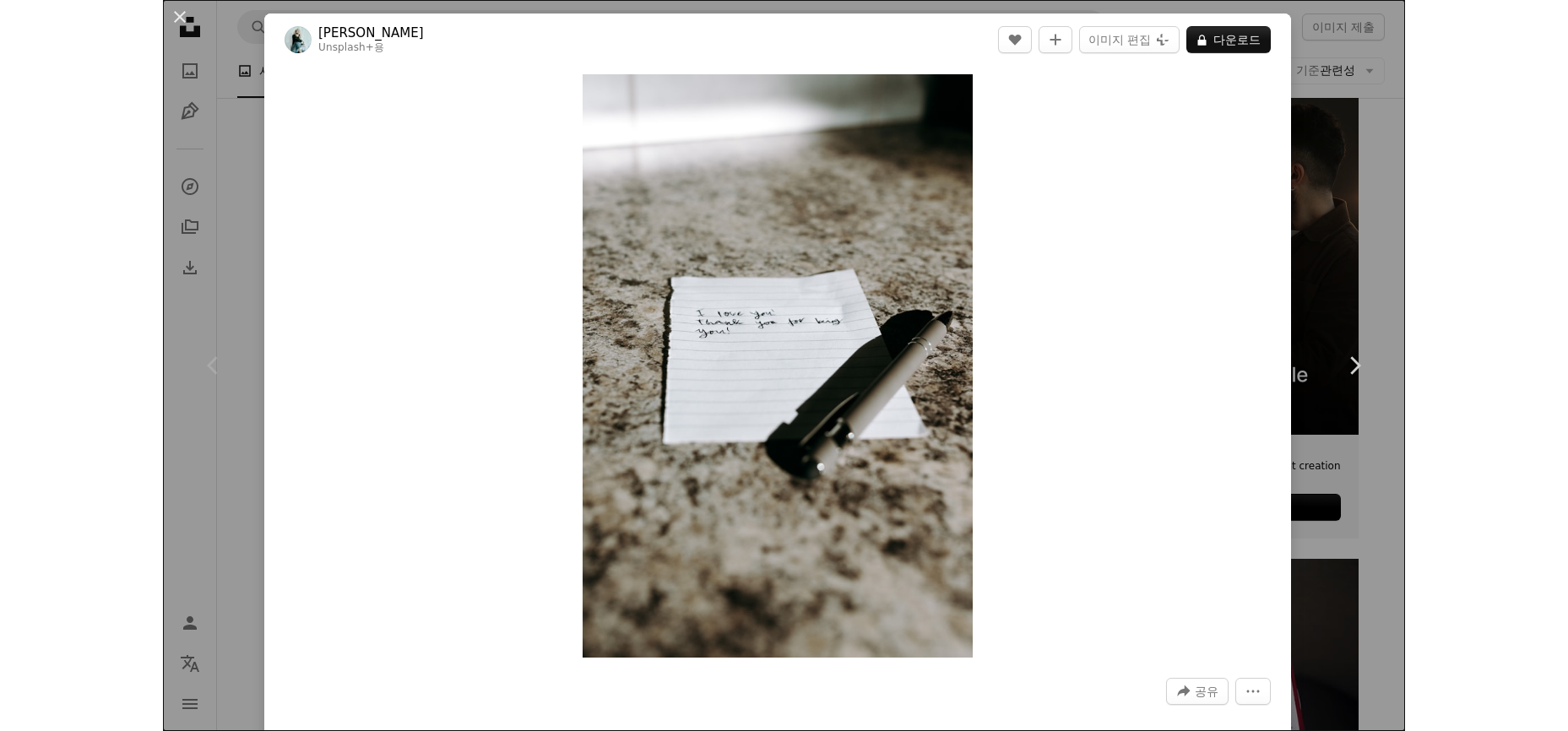
scroll to position [358, 0]
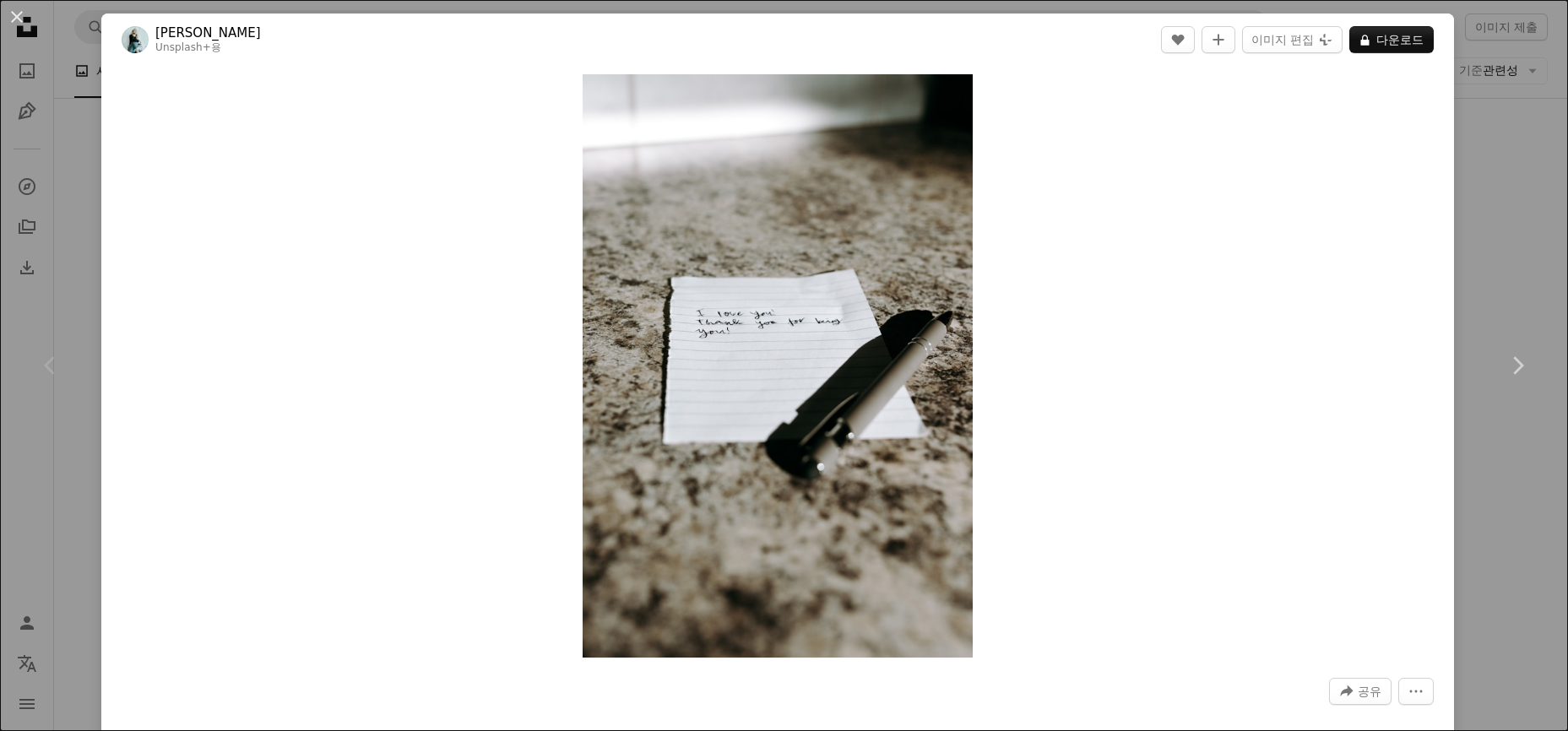
drag, startPoint x: 40, startPoint y: 534, endPoint x: 49, endPoint y: 530, distance: 9.8
click at [41, 534] on div "An X shape Chevron left Chevron right [PERSON_NAME] Unsplash+ 용 A heart A plus …" at bounding box center [784, 365] width 1568 height 731
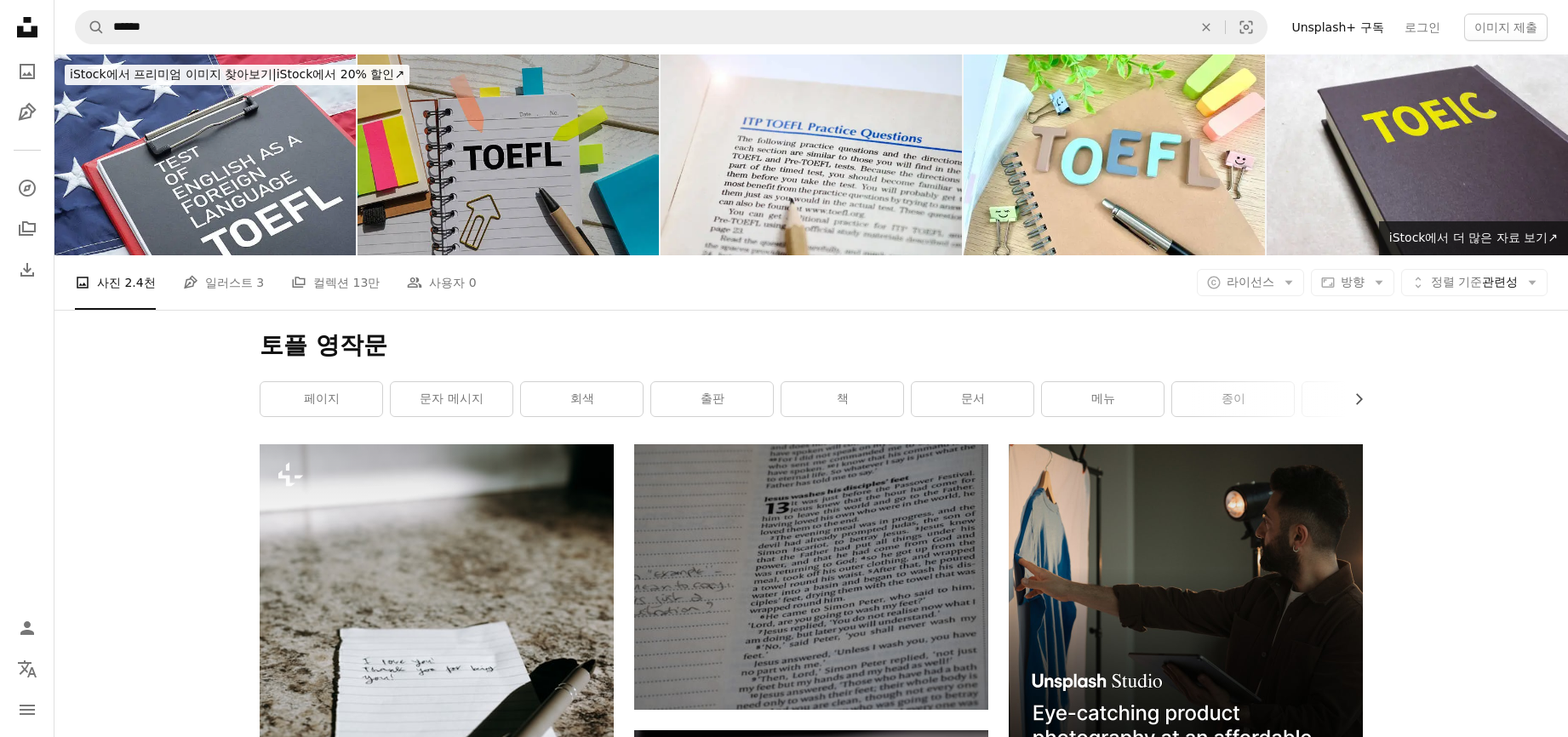
click at [531, 188] on img at bounding box center [508, 154] width 301 height 200
